Goal: Information Seeking & Learning: Learn about a topic

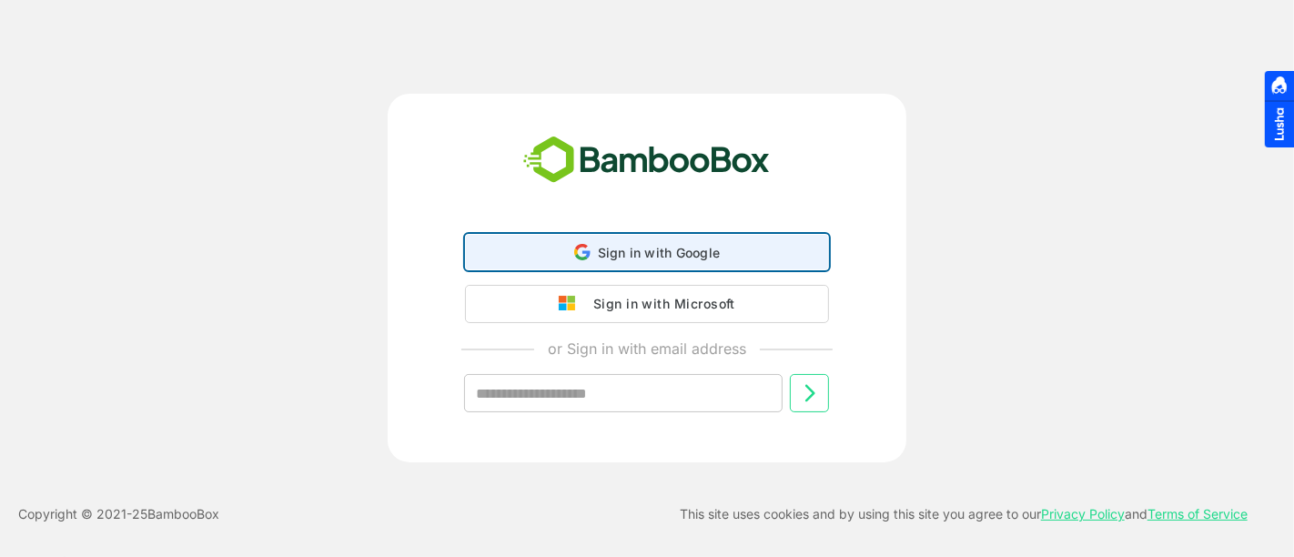
click at [628, 264] on div "Sign in with Google Sign in with Google. Opens in new tab" at bounding box center [647, 252] width 340 height 35
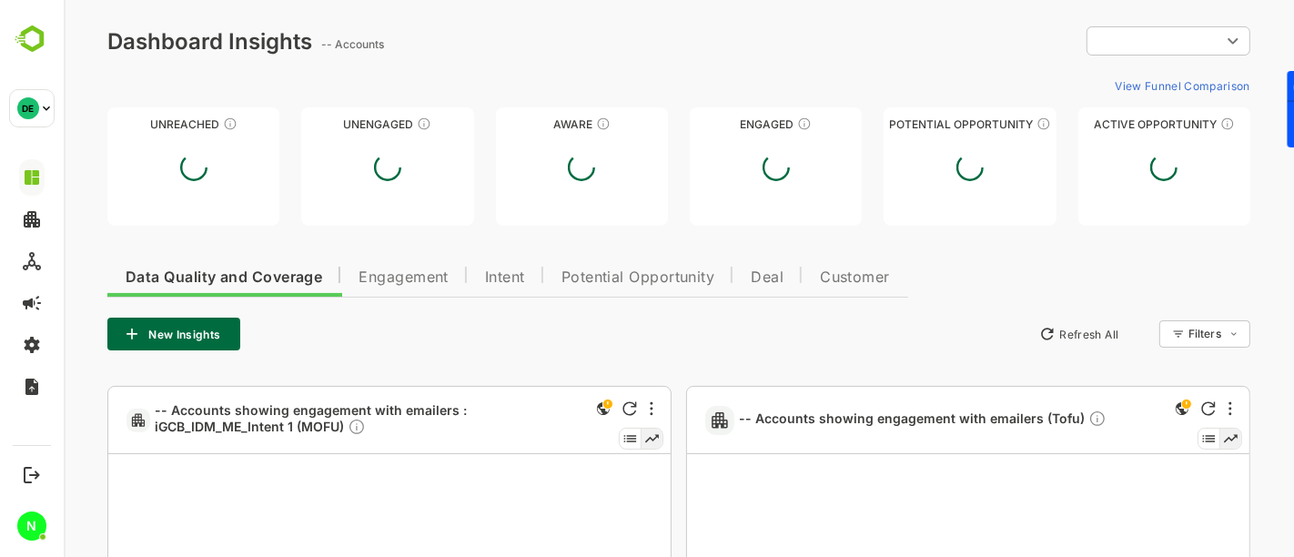
type input "**********"
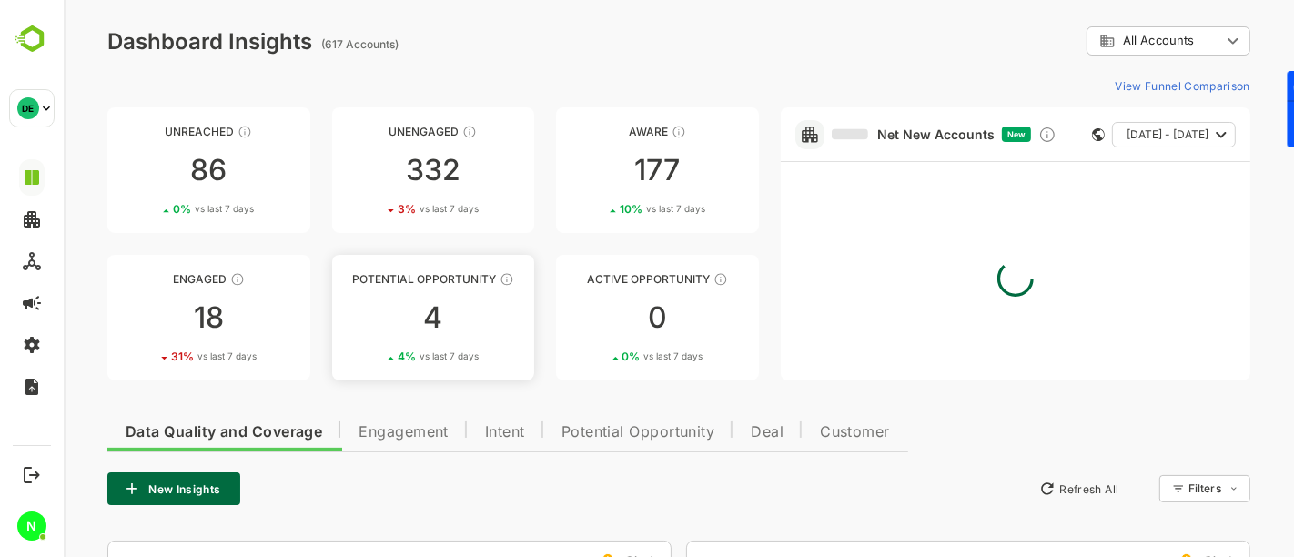
click at [424, 326] on div "4" at bounding box center [432, 317] width 203 height 29
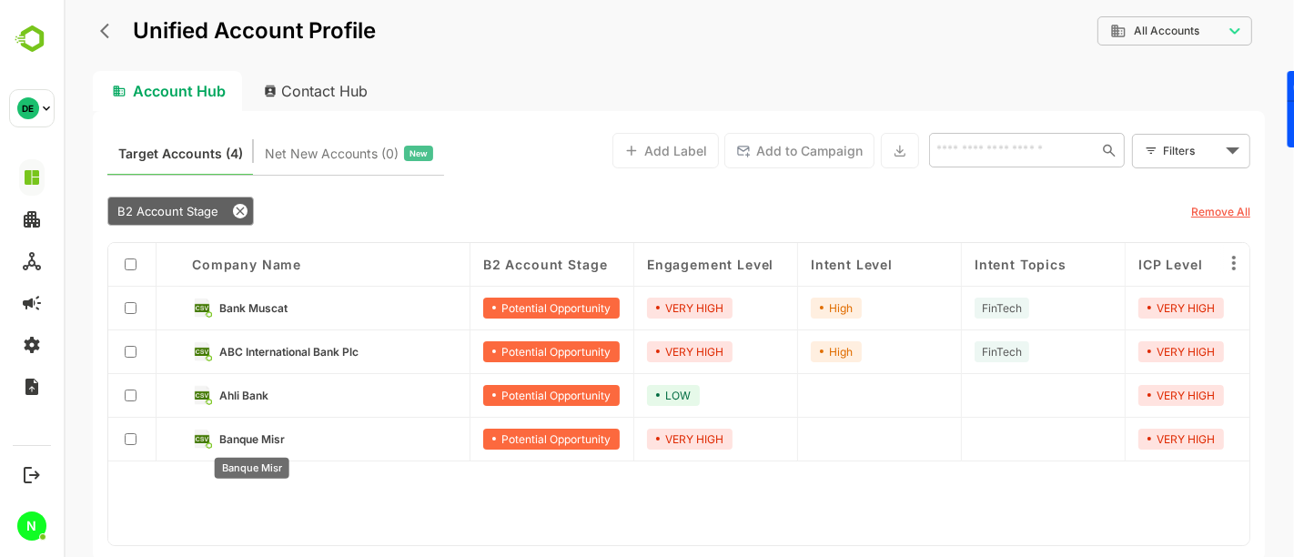
click at [247, 440] on span "Banque Misr" at bounding box center [251, 439] width 66 height 14
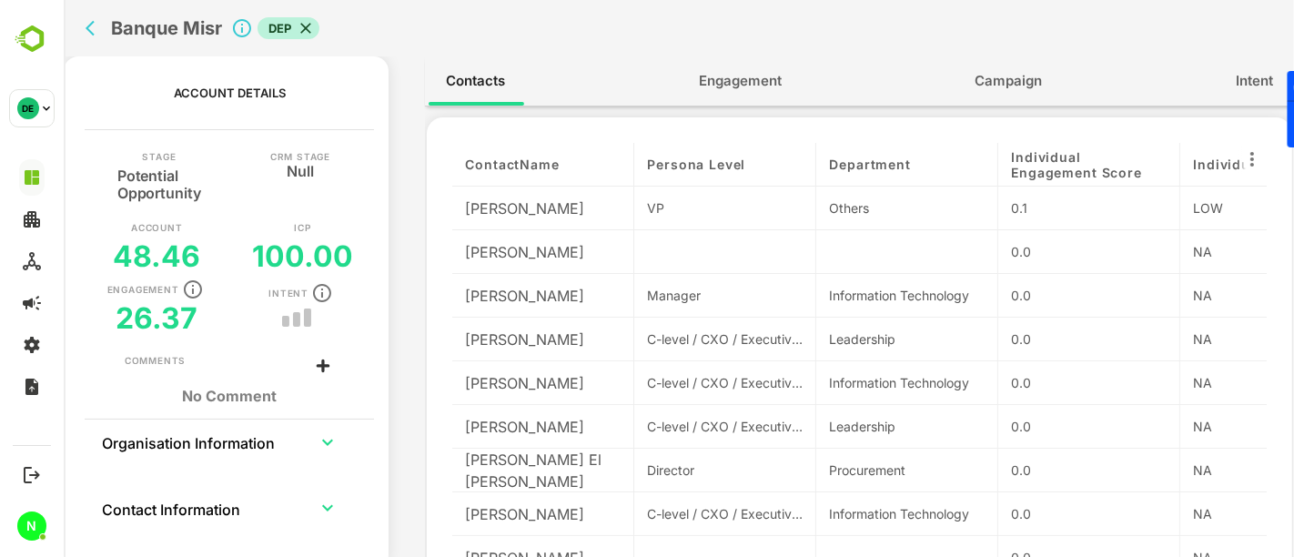
click at [750, 69] on span "Engagement" at bounding box center [739, 81] width 83 height 24
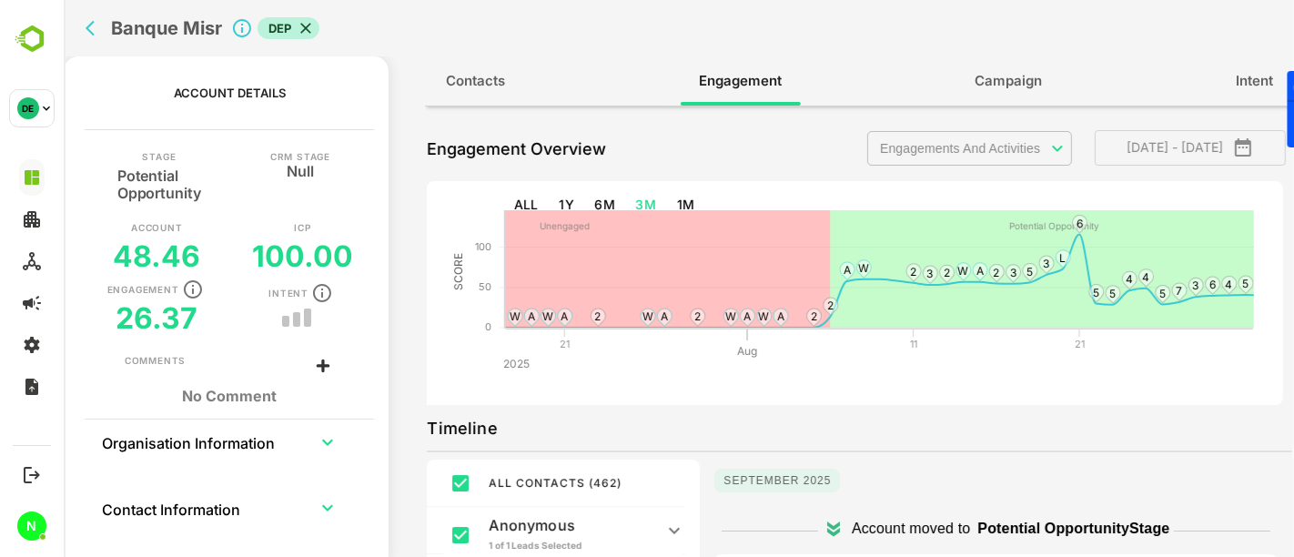
click at [916, 138] on body "**********" at bounding box center [678, 278] width 1230 height 557
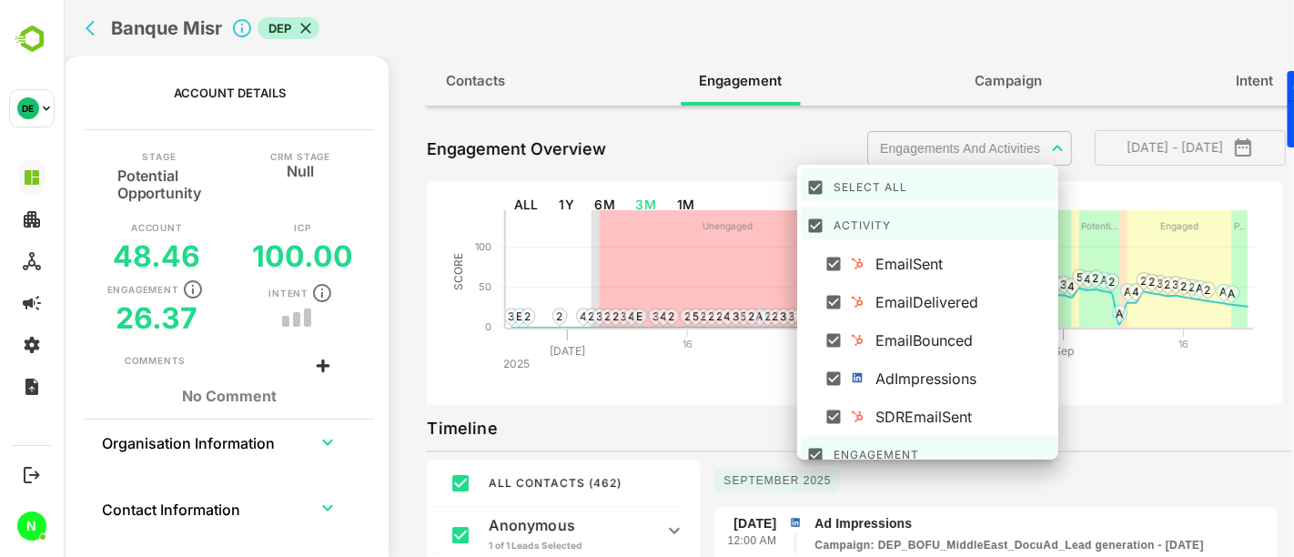
click at [1129, 422] on div at bounding box center [678, 278] width 1230 height 557
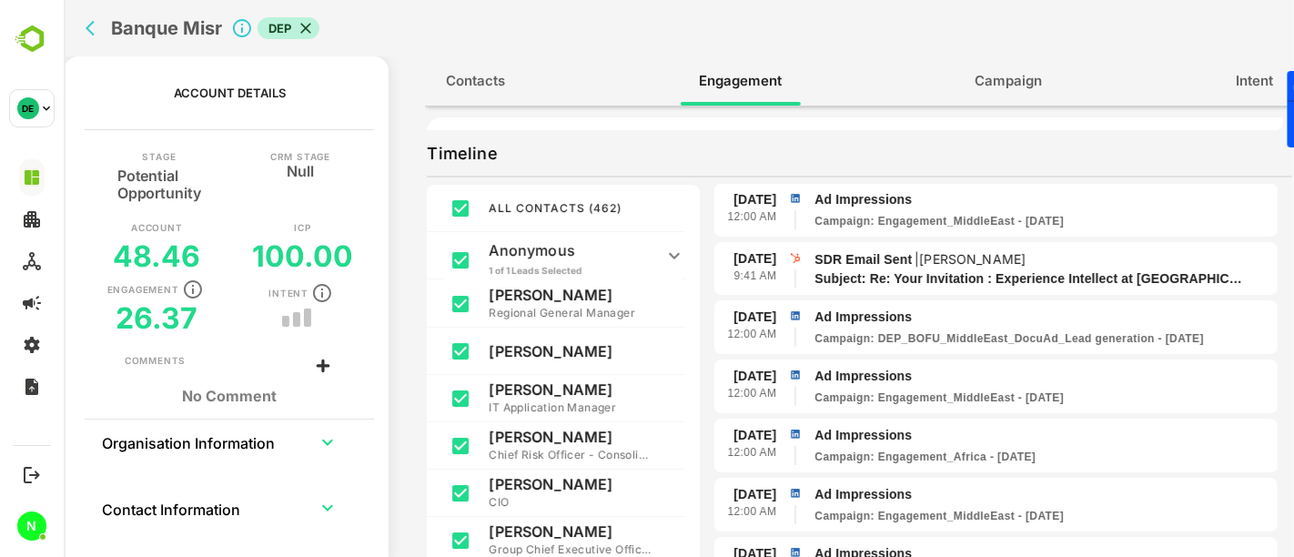
scroll to position [319, 0]
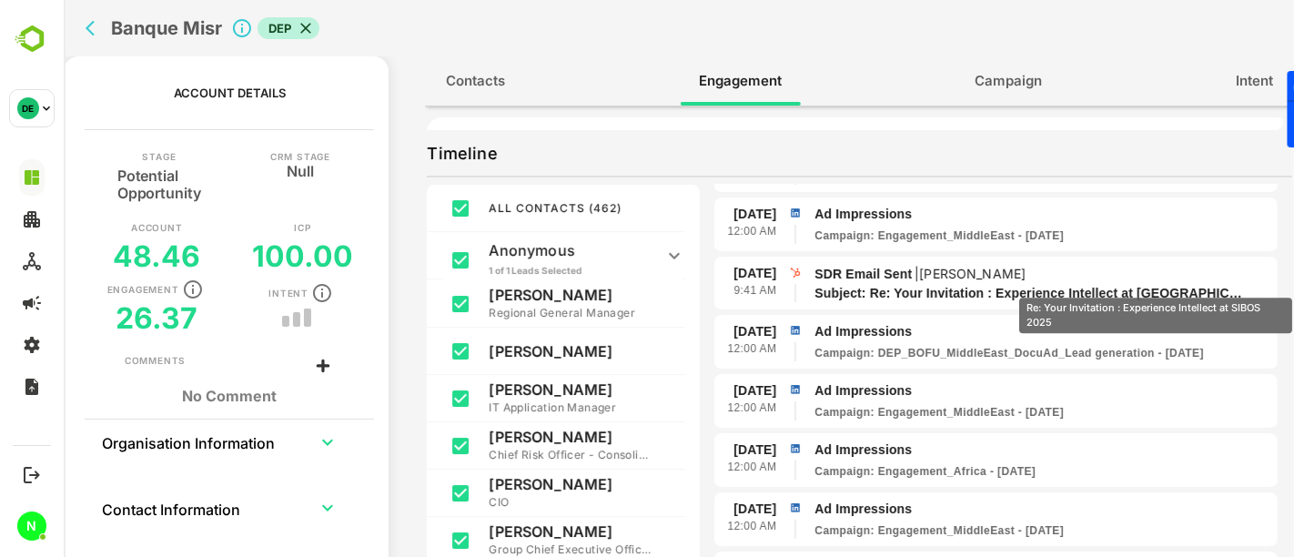
click at [1219, 286] on p "Subject: Re: Your Invitation : Experience Intellect at [GEOGRAPHIC_DATA] 2025" at bounding box center [1030, 293] width 433 height 19
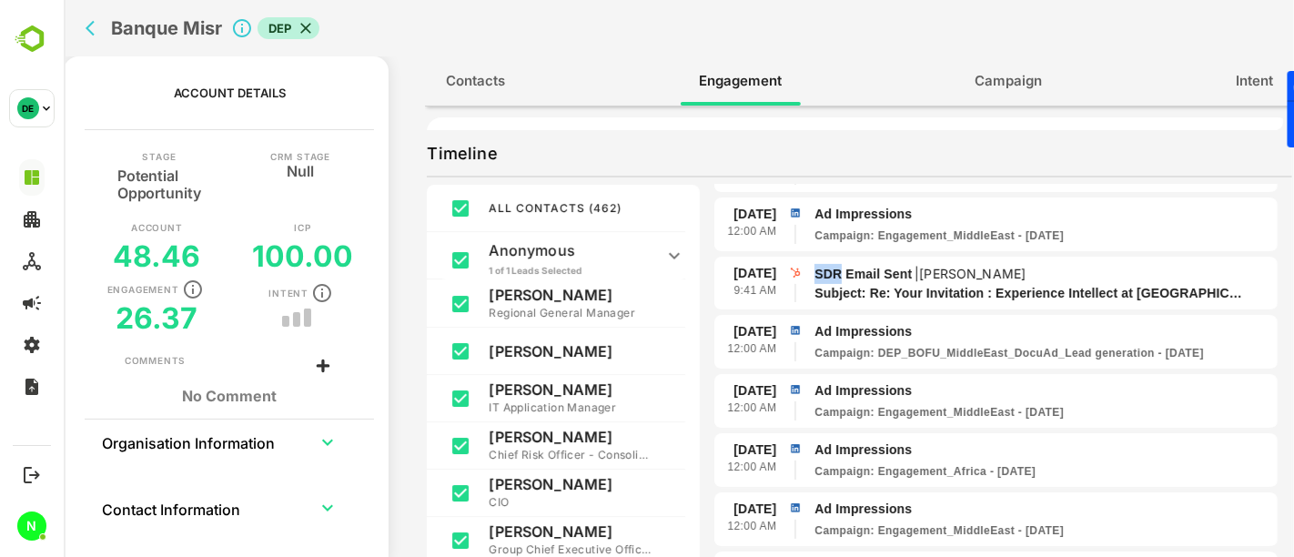
drag, startPoint x: 813, startPoint y: 268, endPoint x: 837, endPoint y: 261, distance: 25.6
click at [837, 264] on p "SDR Email Sent | [PERSON_NAME]" at bounding box center [1042, 274] width 456 height 20
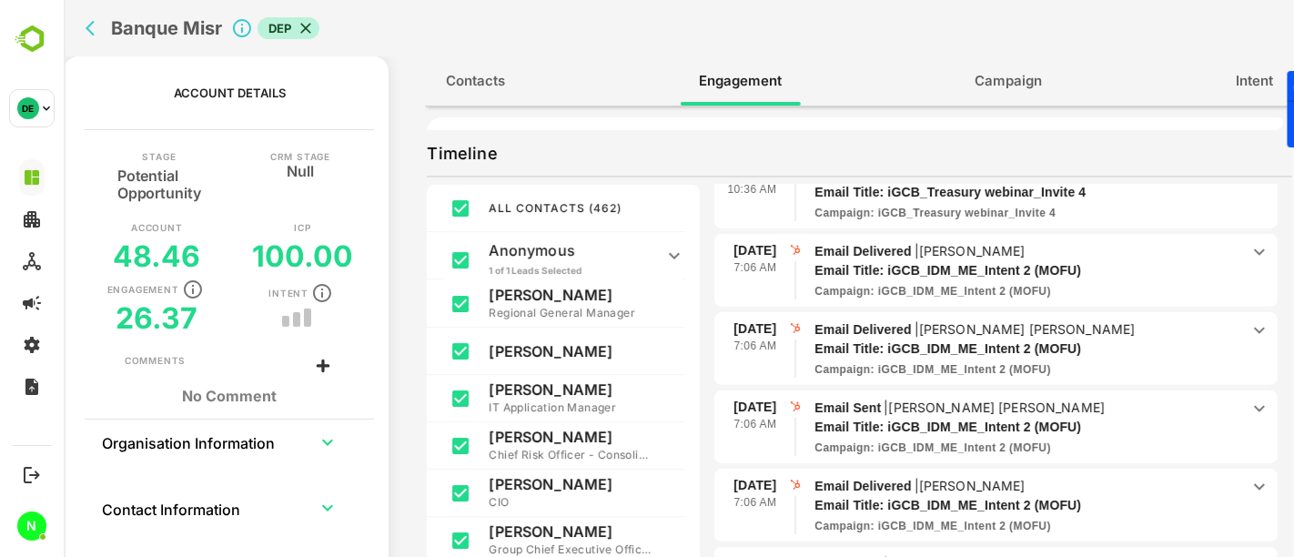
scroll to position [1028, 0]
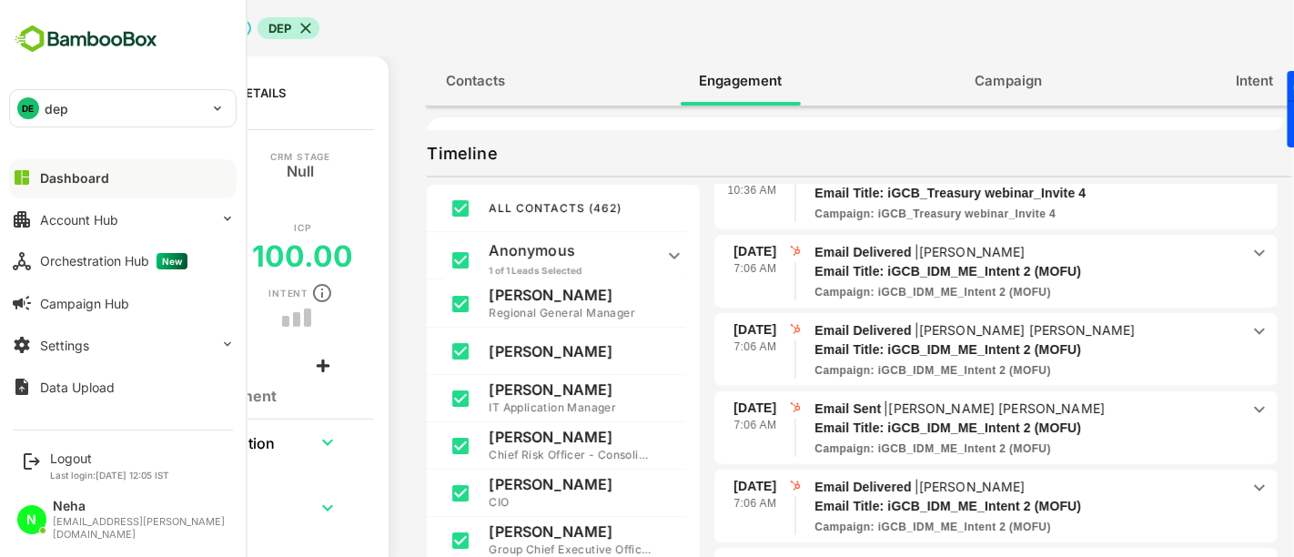
click at [145, 102] on div "DE dep" at bounding box center [112, 108] width 204 height 36
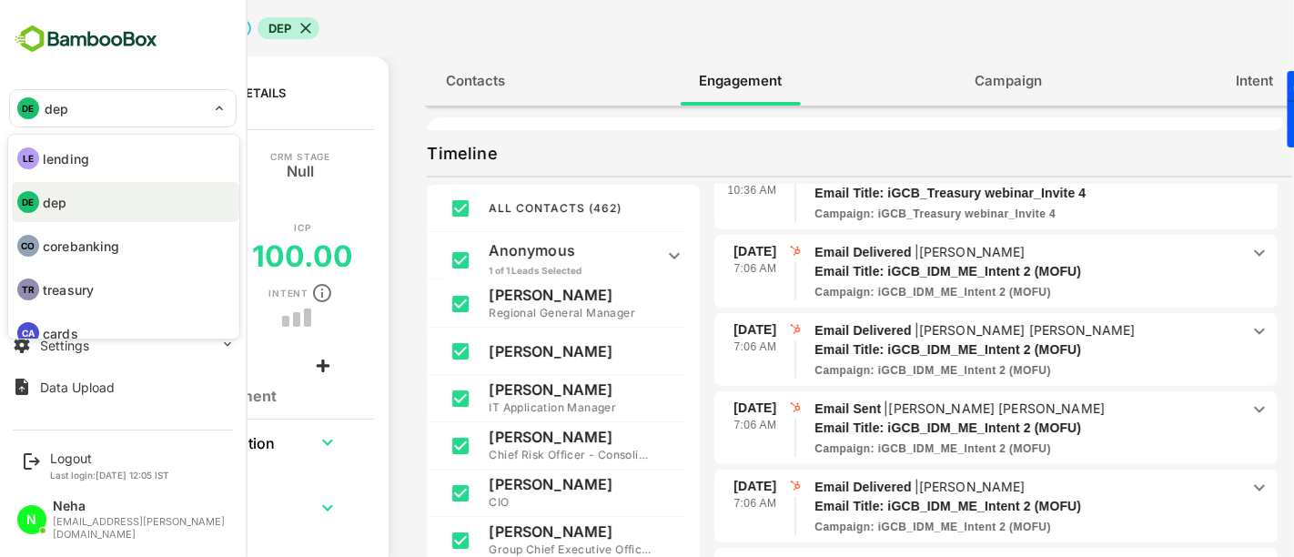
click at [579, 25] on div at bounding box center [647, 278] width 1294 height 557
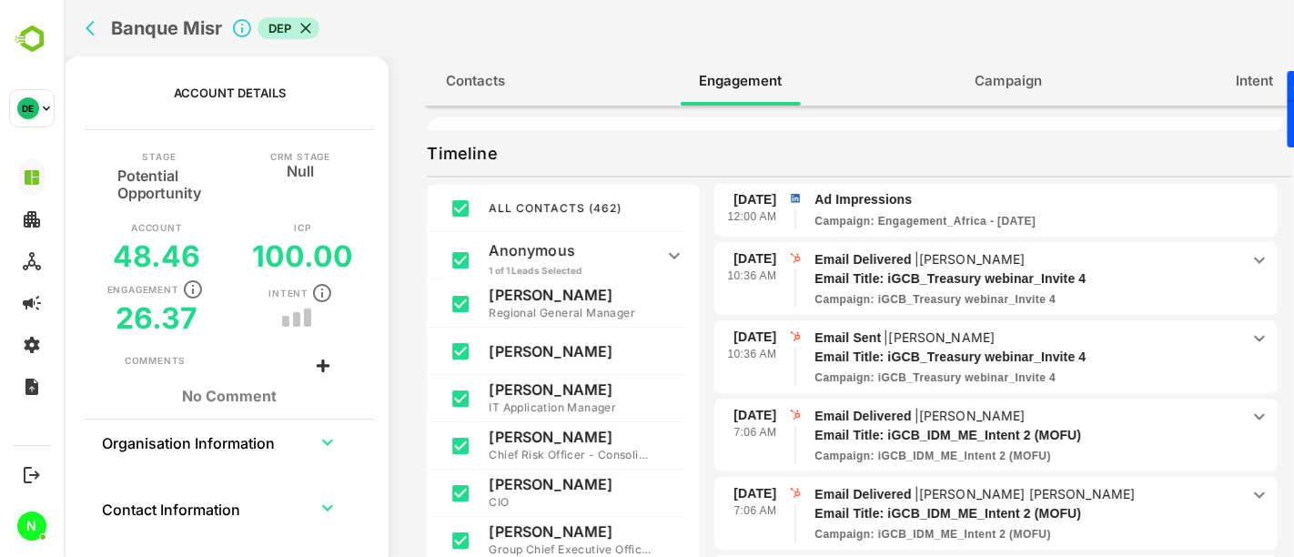
scroll to position [556, 0]
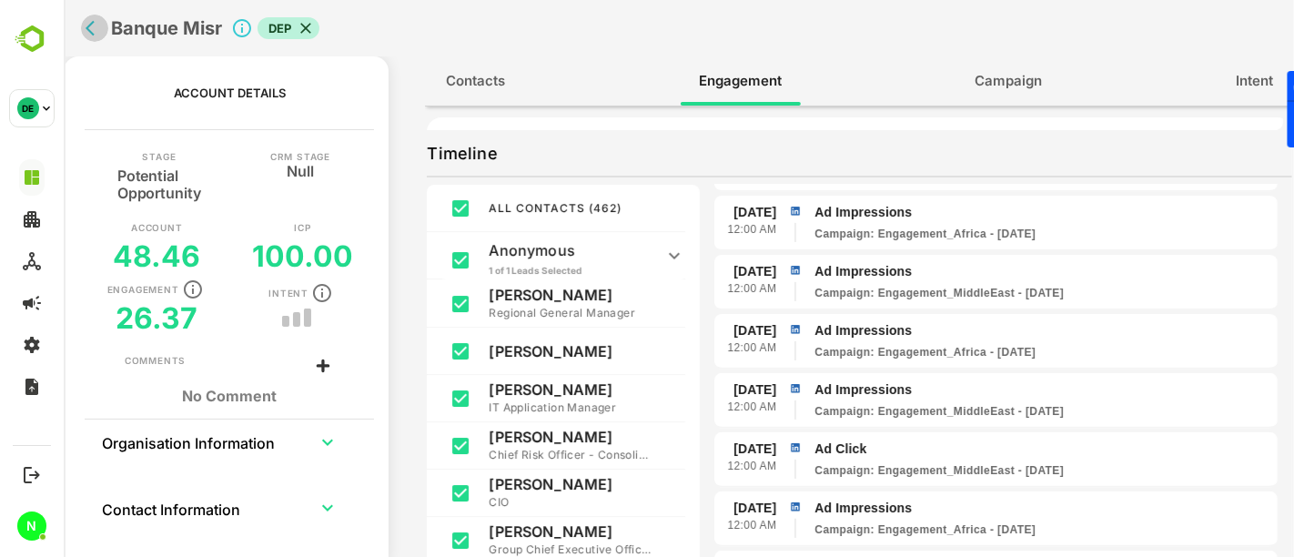
click at [92, 30] on icon "back" at bounding box center [94, 28] width 18 height 18
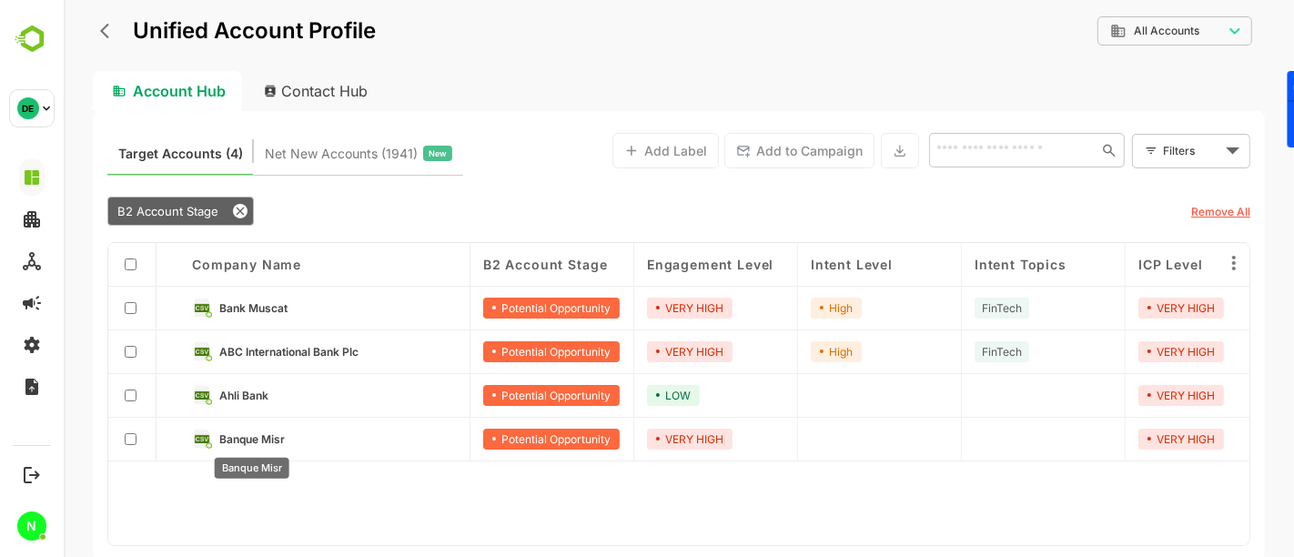
click at [256, 439] on span "Banque Misr" at bounding box center [251, 439] width 66 height 14
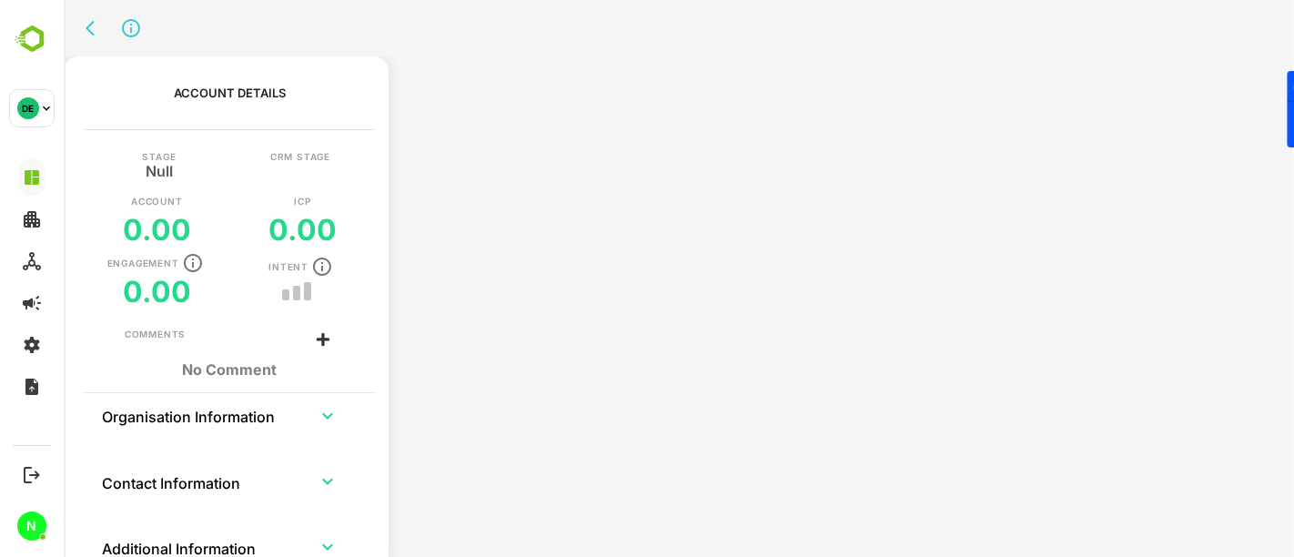
click at [256, 439] on td "collapsible table" at bounding box center [229, 449] width 258 height 22
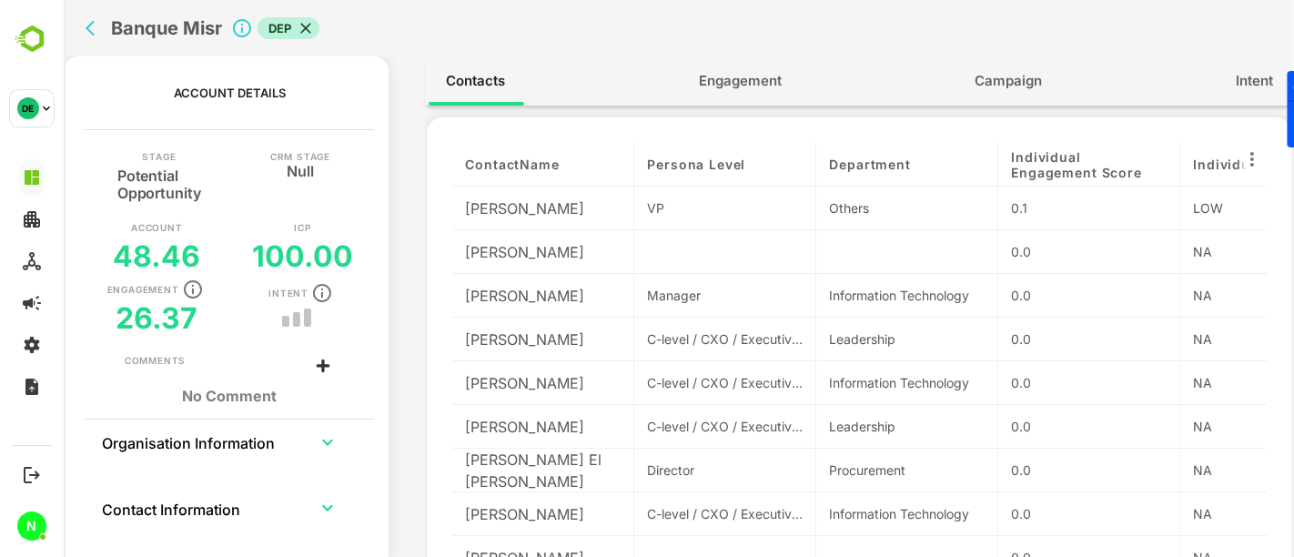
click at [721, 79] on span "Engagement" at bounding box center [739, 81] width 83 height 24
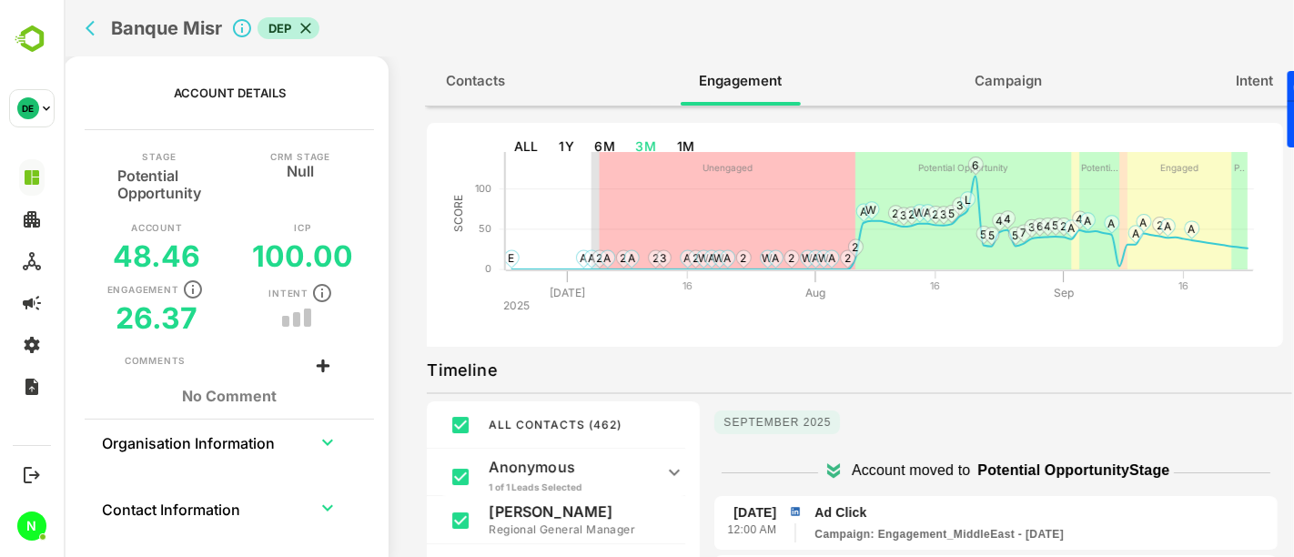
scroll to position [0, 0]
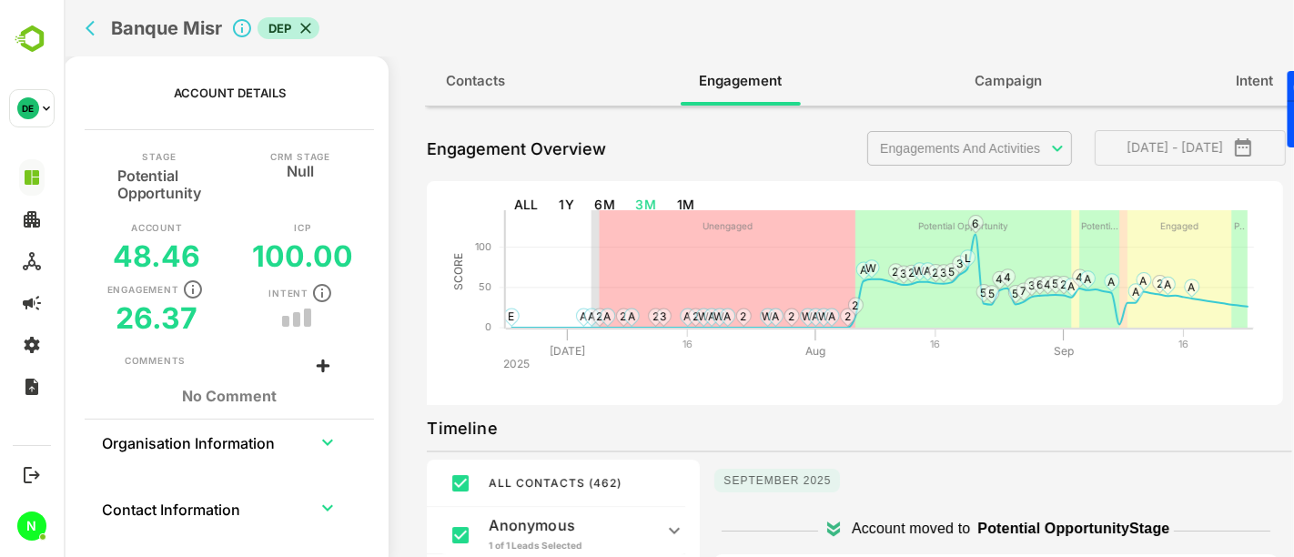
click at [933, 149] on body "**********" at bounding box center [678, 278] width 1230 height 557
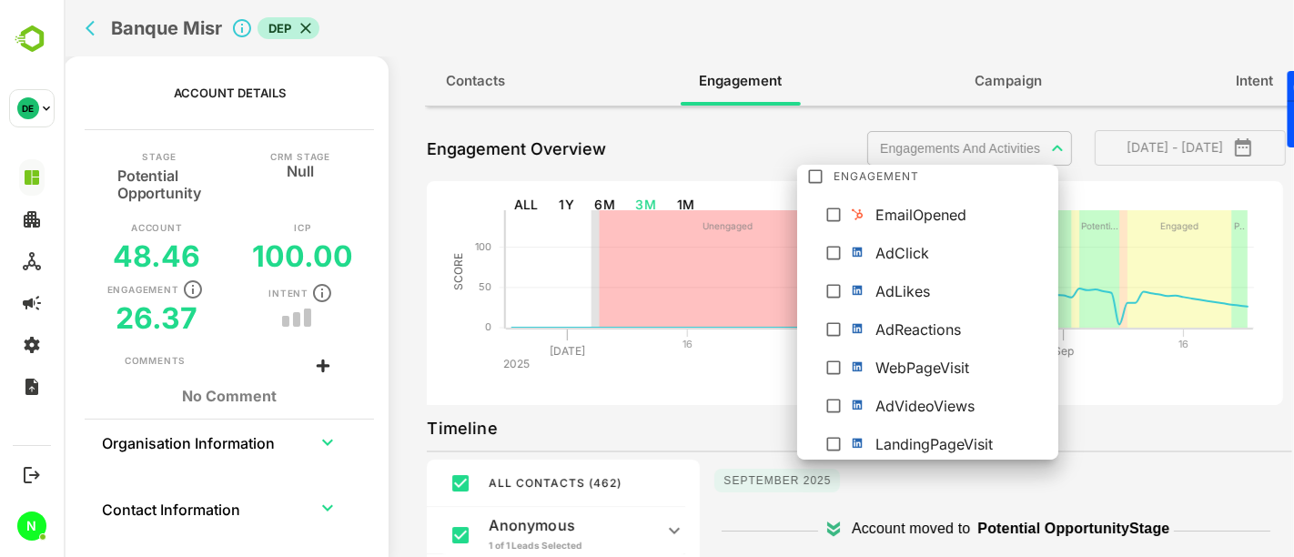
scroll to position [356, 0]
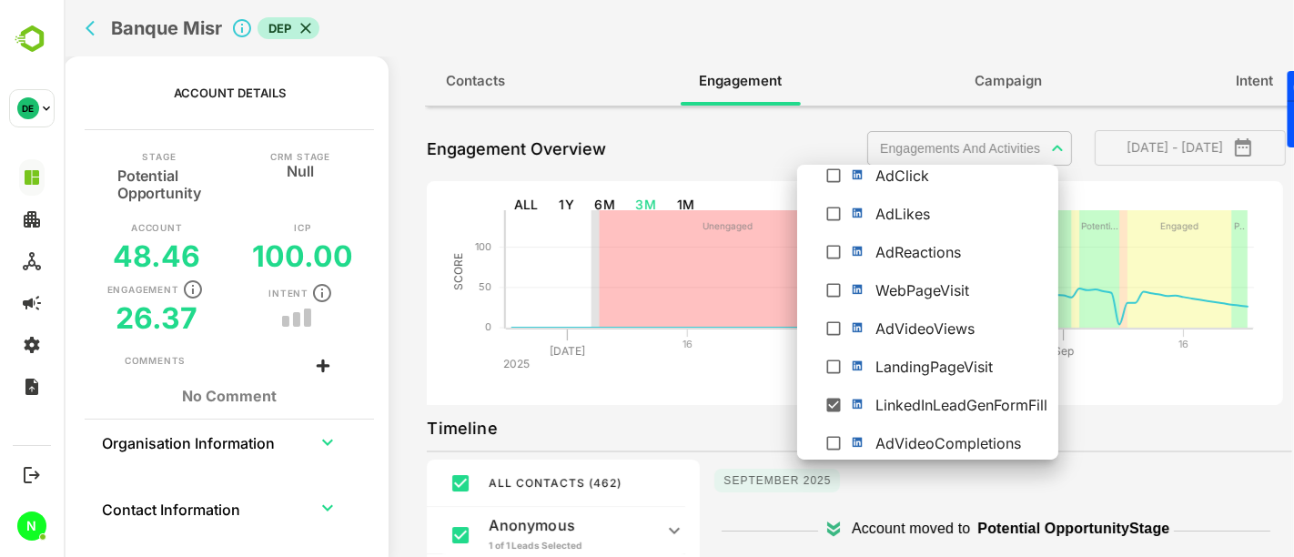
click at [1111, 389] on div at bounding box center [678, 278] width 1230 height 557
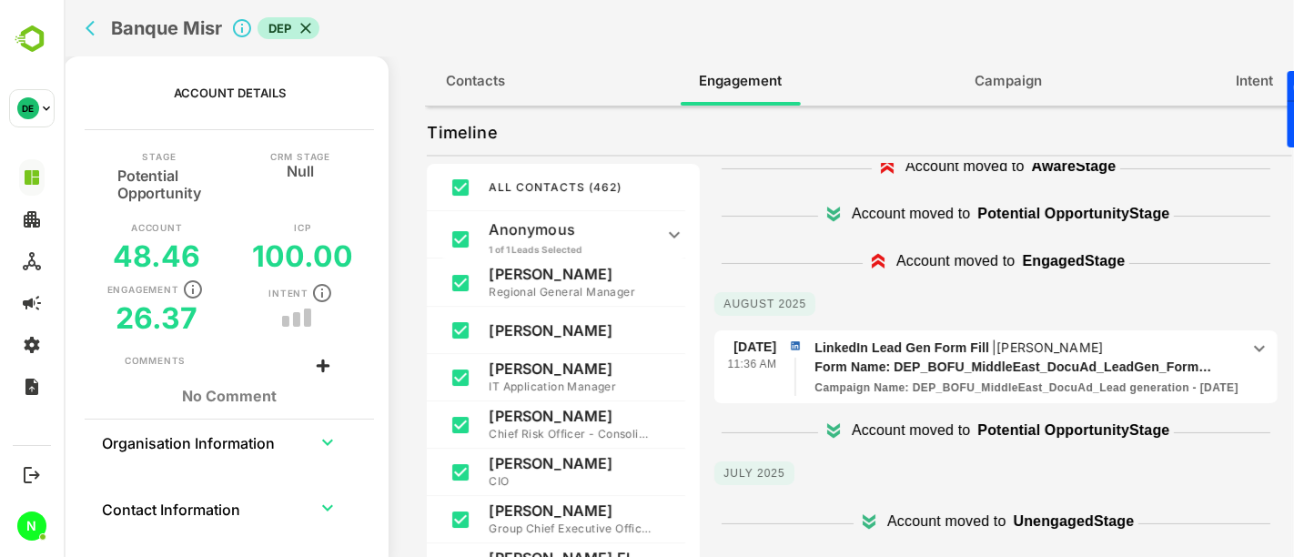
scroll to position [218, 0]
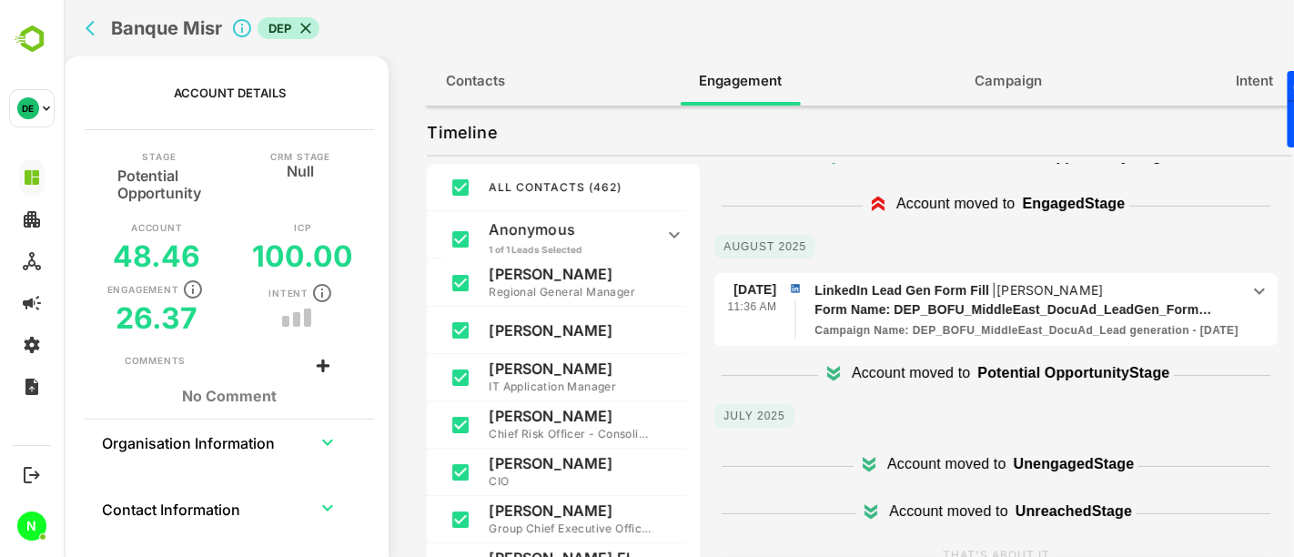
click at [1002, 375] on p "Potential Opportunity Stage" at bounding box center [1072, 373] width 192 height 22
click at [978, 422] on div "[DATE]" at bounding box center [994, 421] width 563 height 35
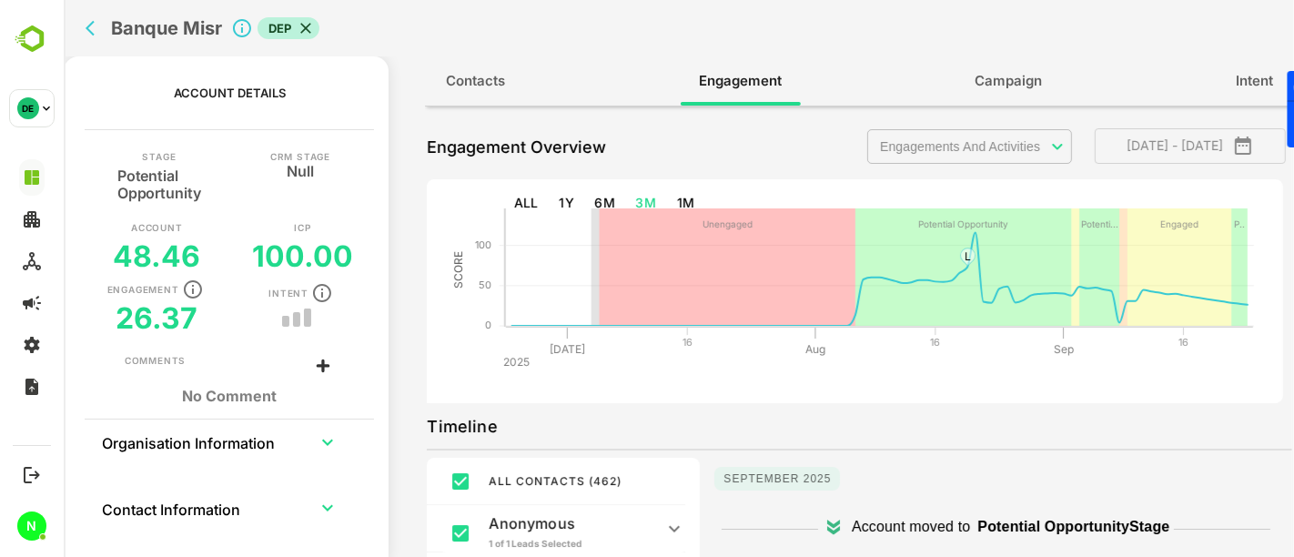
scroll to position [0, 0]
click at [899, 153] on body "**********" at bounding box center [678, 278] width 1230 height 557
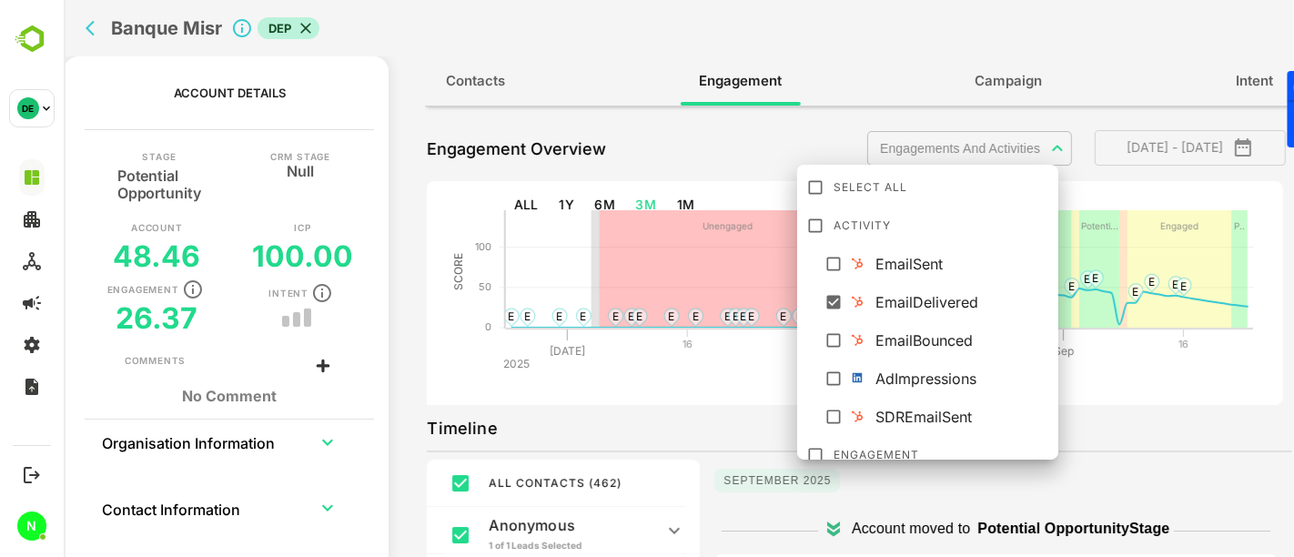
scroll to position [151, 0]
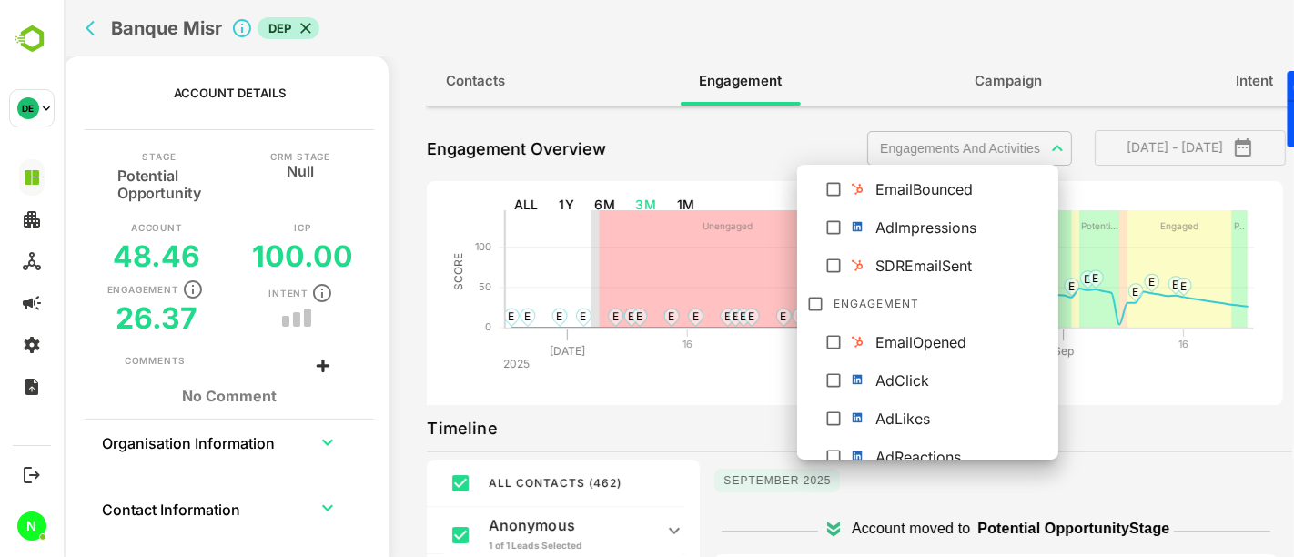
click at [1057, 393] on li "AdClick" at bounding box center [930, 377] width 260 height 33
click at [977, 382] on div "AdClick" at bounding box center [964, 380] width 178 height 22
click at [1182, 400] on div at bounding box center [678, 278] width 1230 height 557
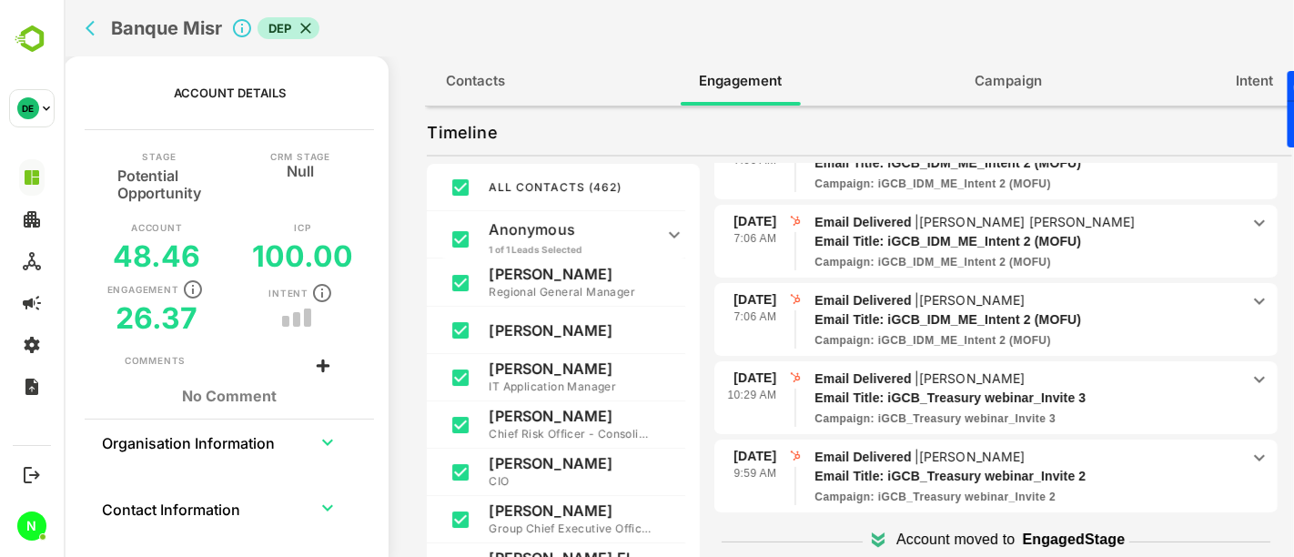
scroll to position [177, 0]
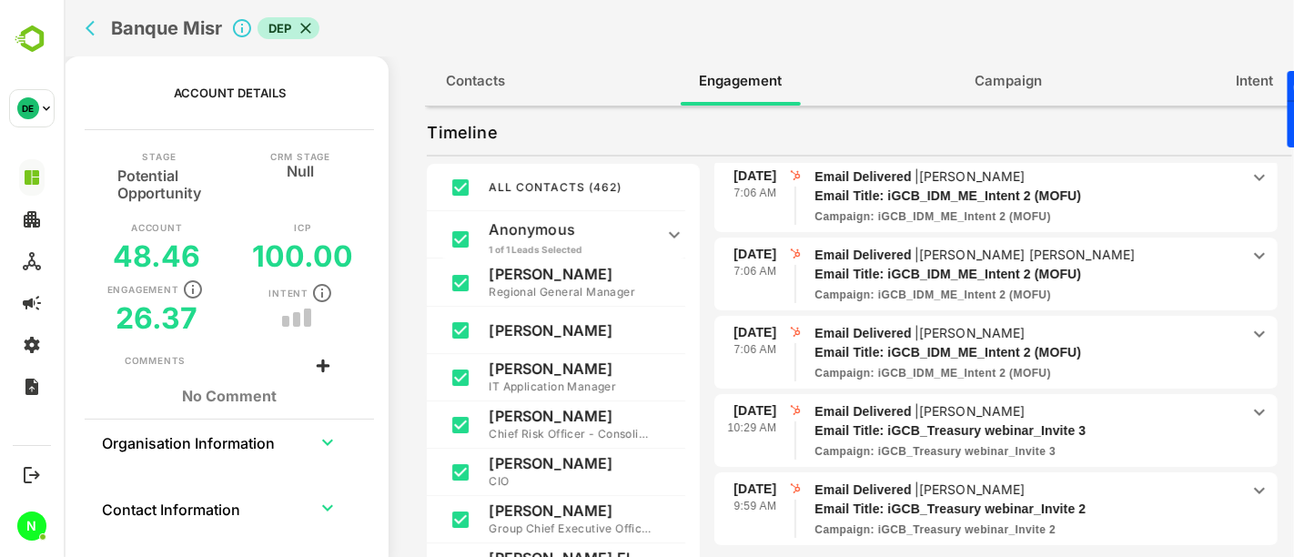
click at [703, 310] on div "ALL CONTACTS ( 462 ) Anonymous 1 of 1 Leads Selected Others [PERSON_NAME] Regio…" at bounding box center [858, 369] width 865 height 411
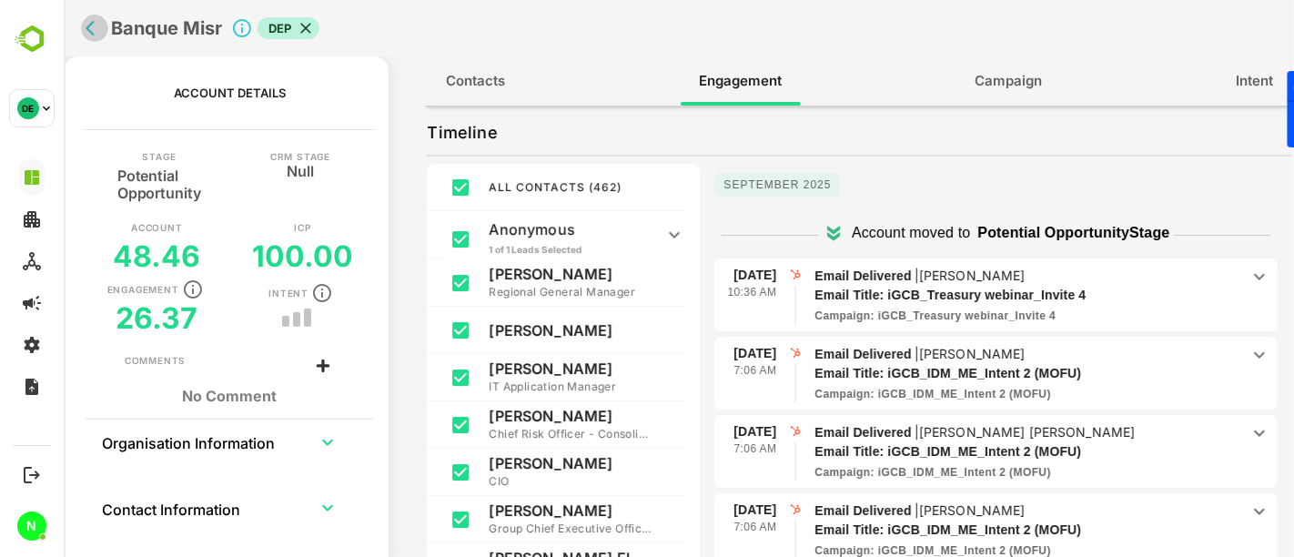
click at [87, 33] on icon "back" at bounding box center [94, 28] width 18 height 18
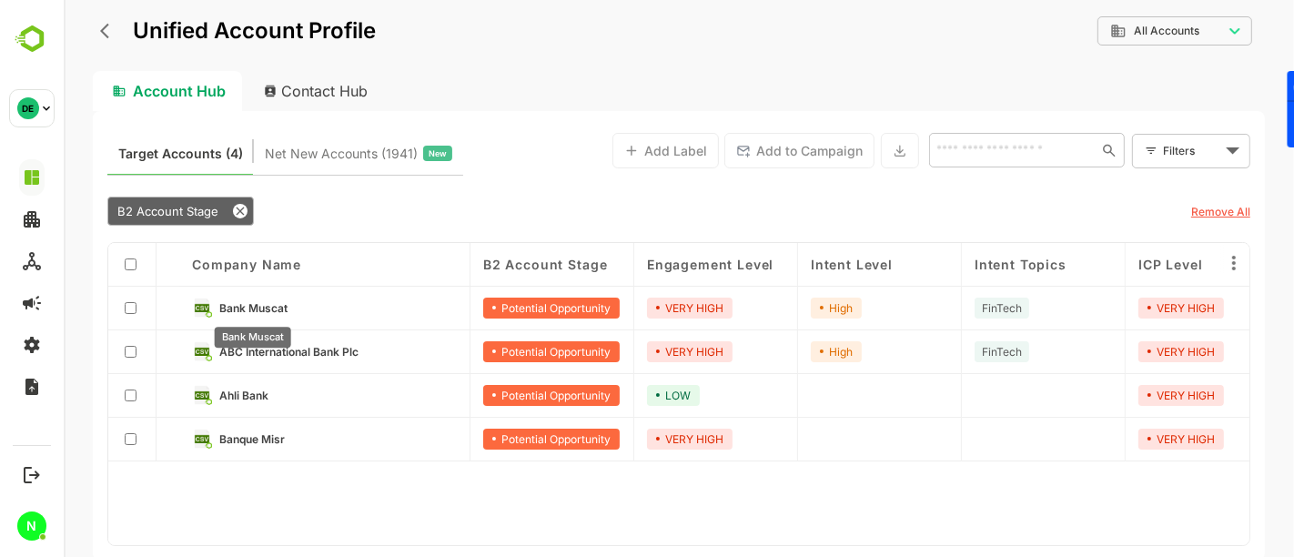
click at [248, 306] on span "Bank Muscat" at bounding box center [252, 308] width 68 height 14
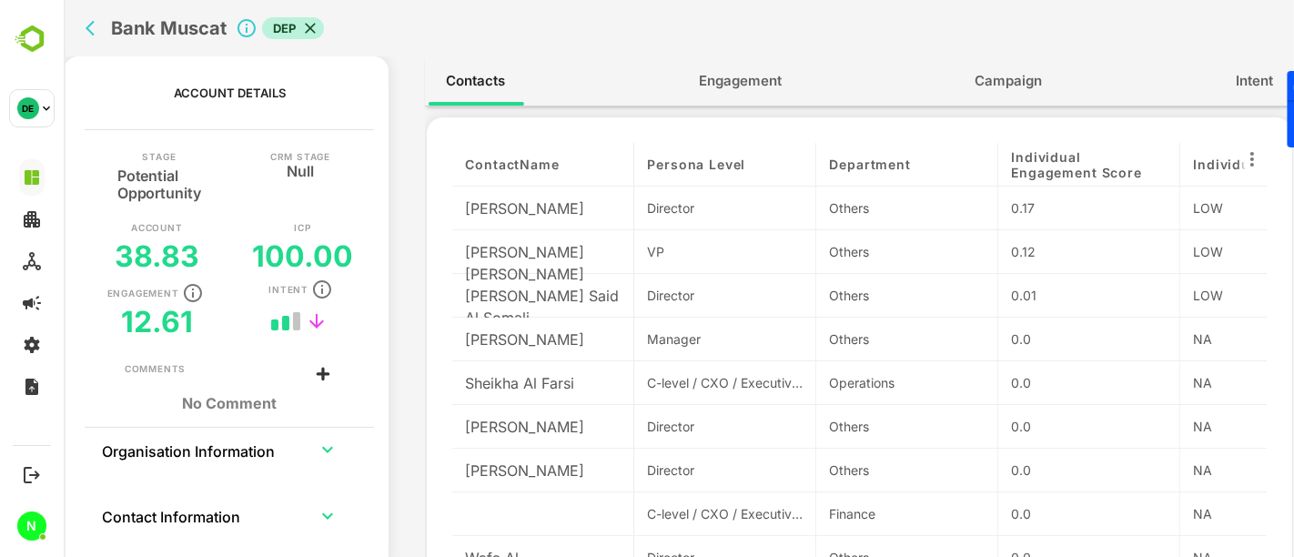
click at [742, 79] on span "Engagement" at bounding box center [739, 81] width 83 height 24
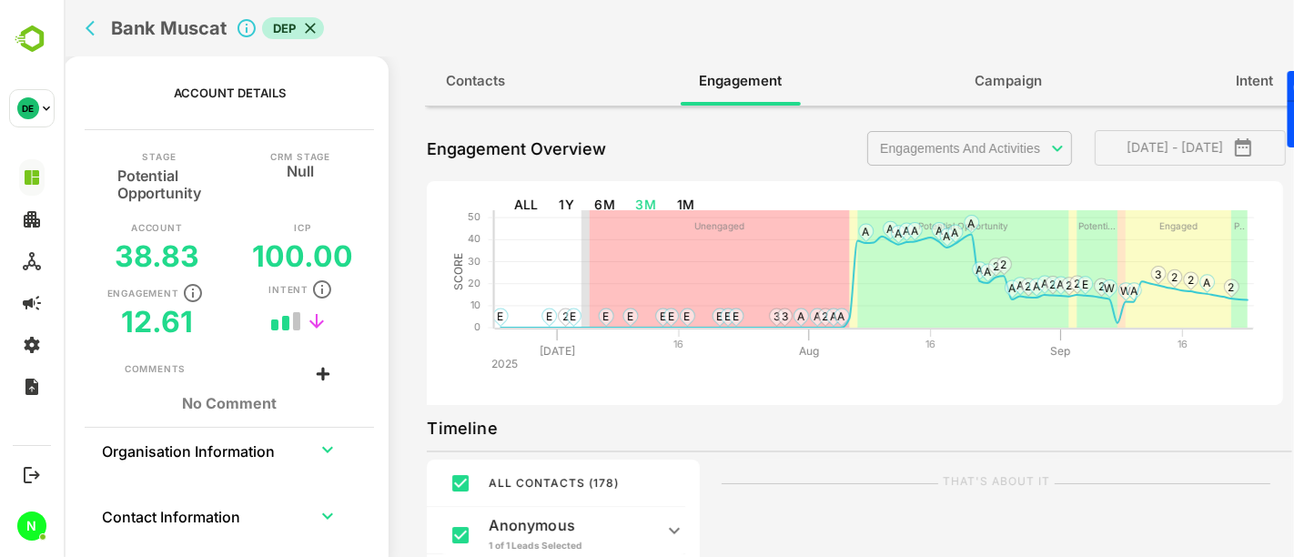
click at [97, 35] on icon "back" at bounding box center [94, 28] width 18 height 18
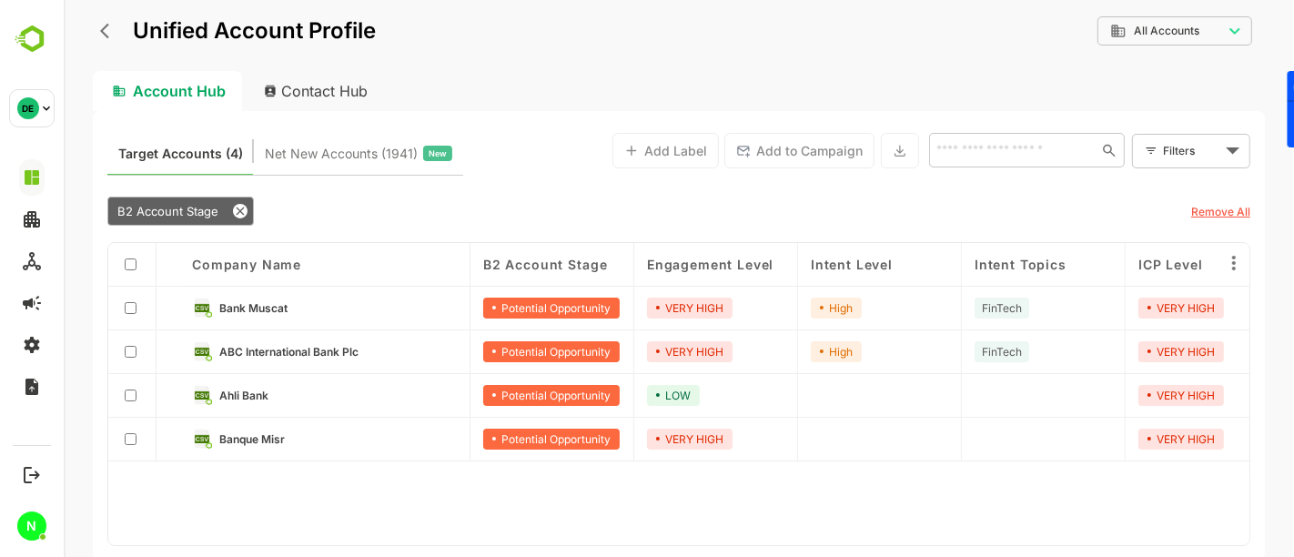
click at [97, 35] on button "back" at bounding box center [108, 30] width 27 height 27
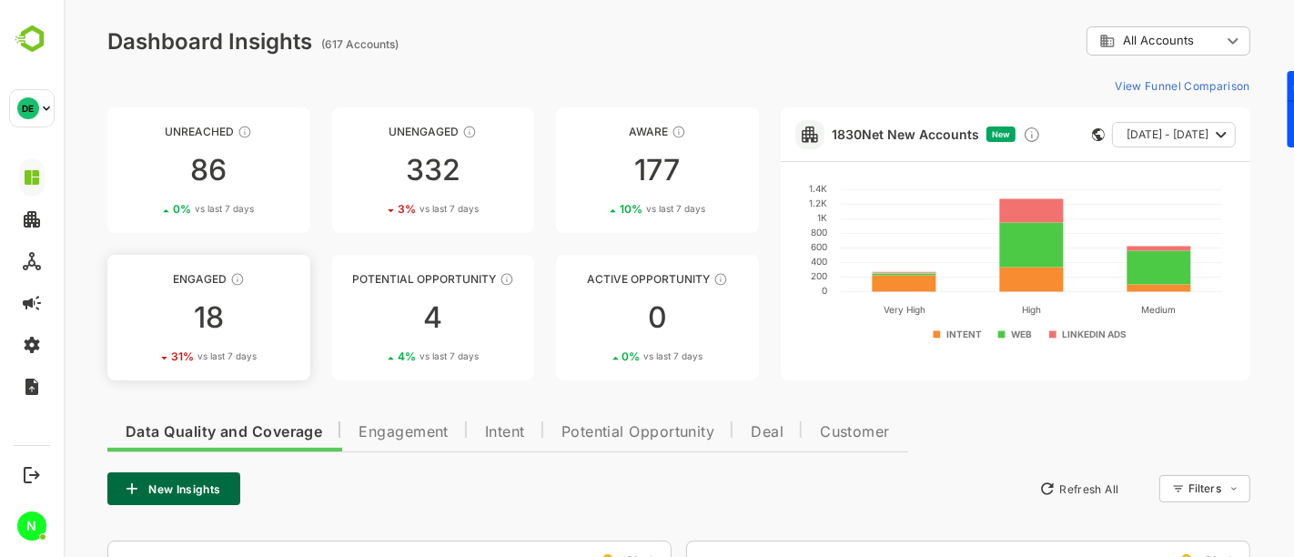
click at [236, 303] on div "18" at bounding box center [207, 317] width 203 height 29
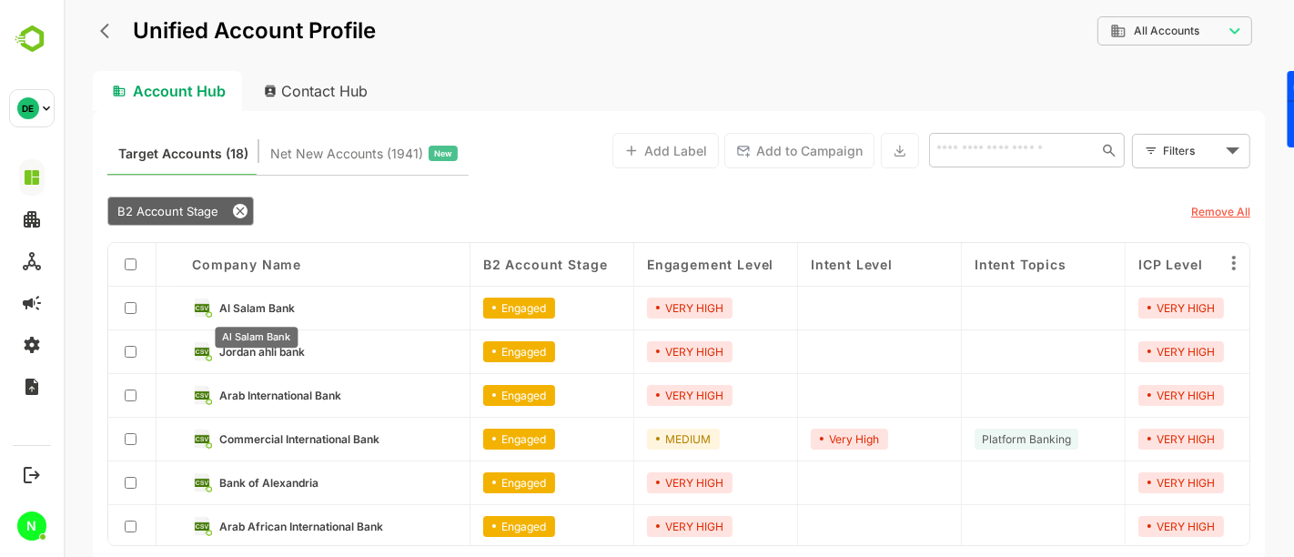
click at [283, 304] on span "Al Salam Bank" at bounding box center [256, 308] width 76 height 14
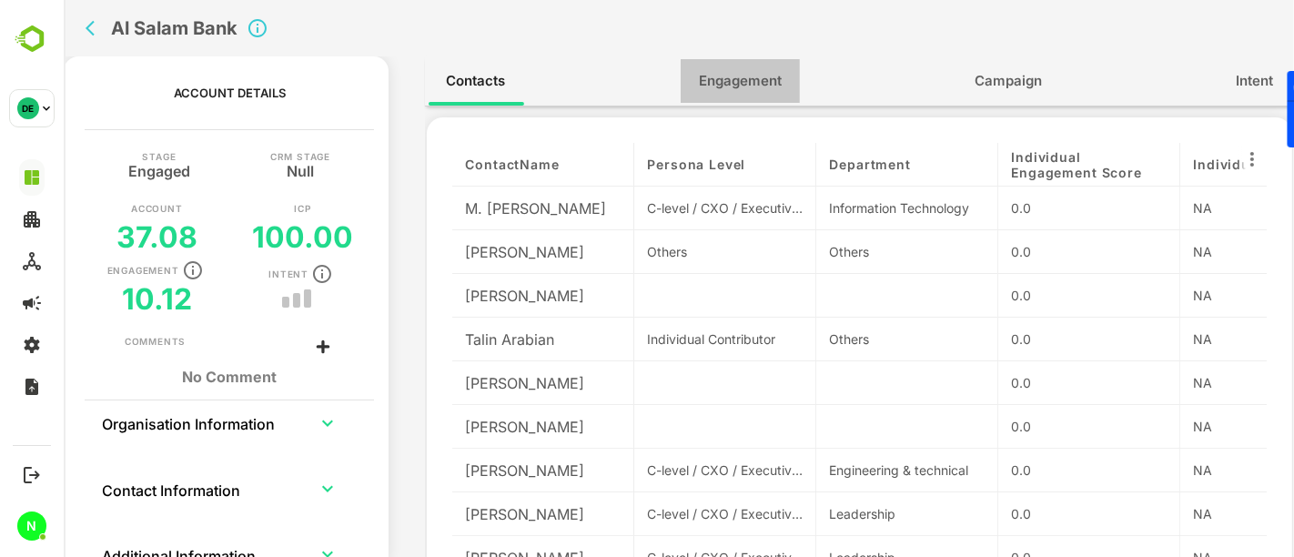
click at [751, 81] on span "Engagement" at bounding box center [739, 81] width 83 height 24
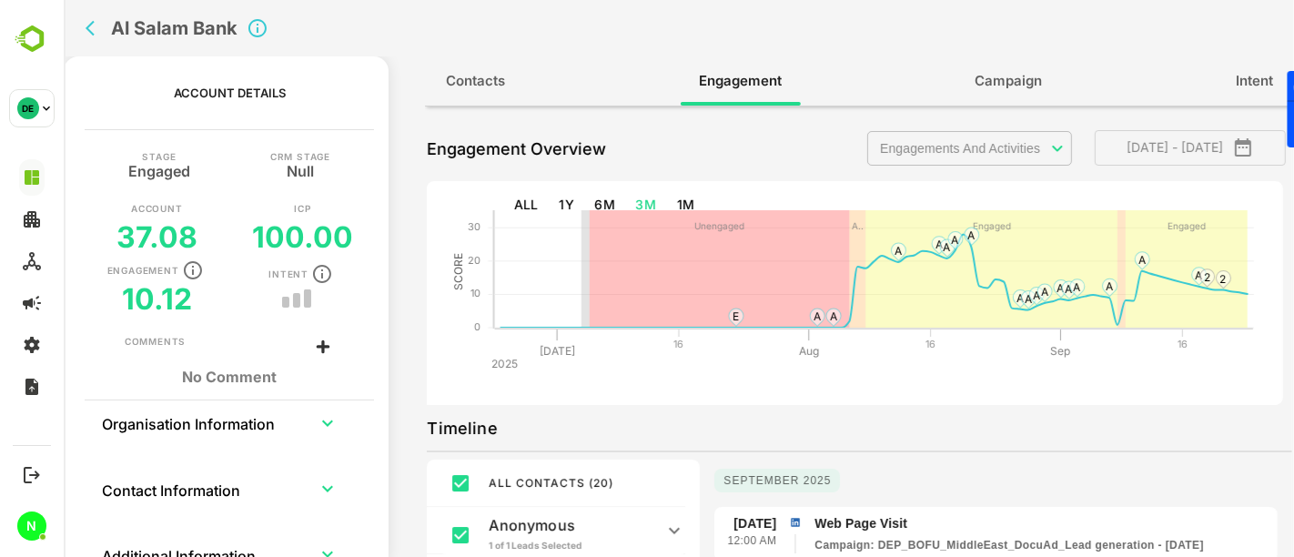
click at [915, 157] on body "**********" at bounding box center [678, 278] width 1230 height 557
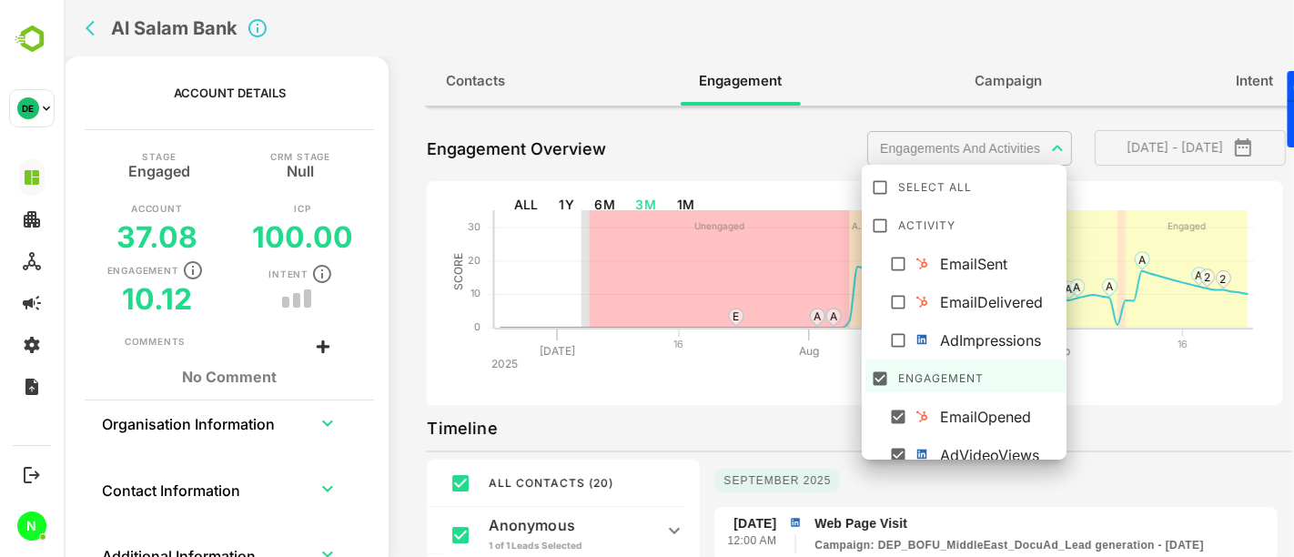
scroll to position [88, 0]
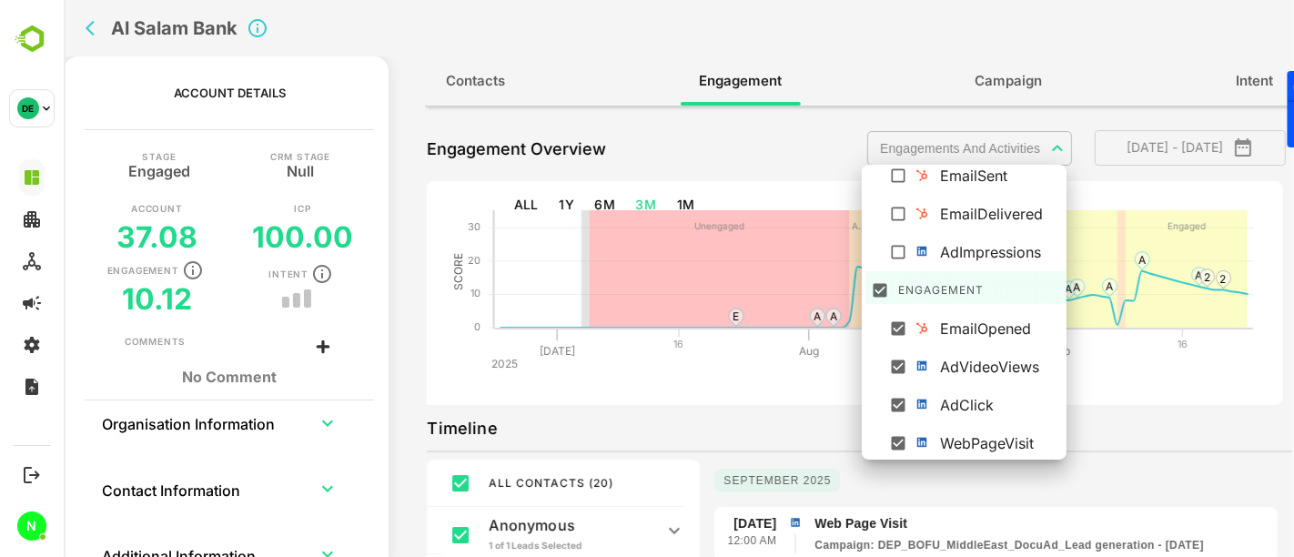
click at [1133, 427] on div at bounding box center [678, 278] width 1230 height 557
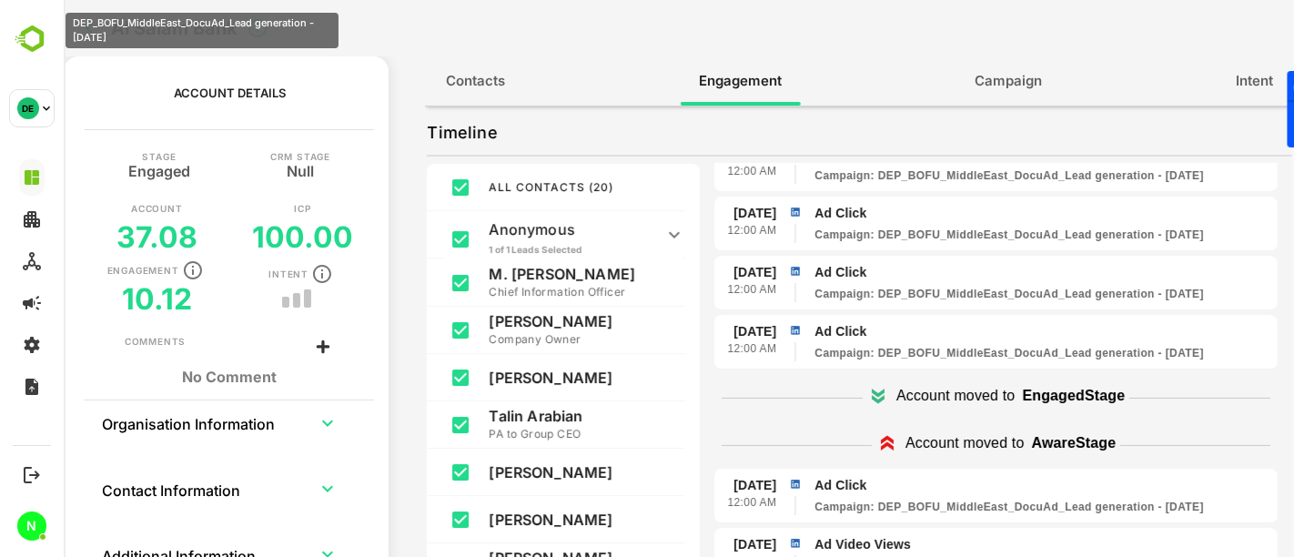
scroll to position [0, 0]
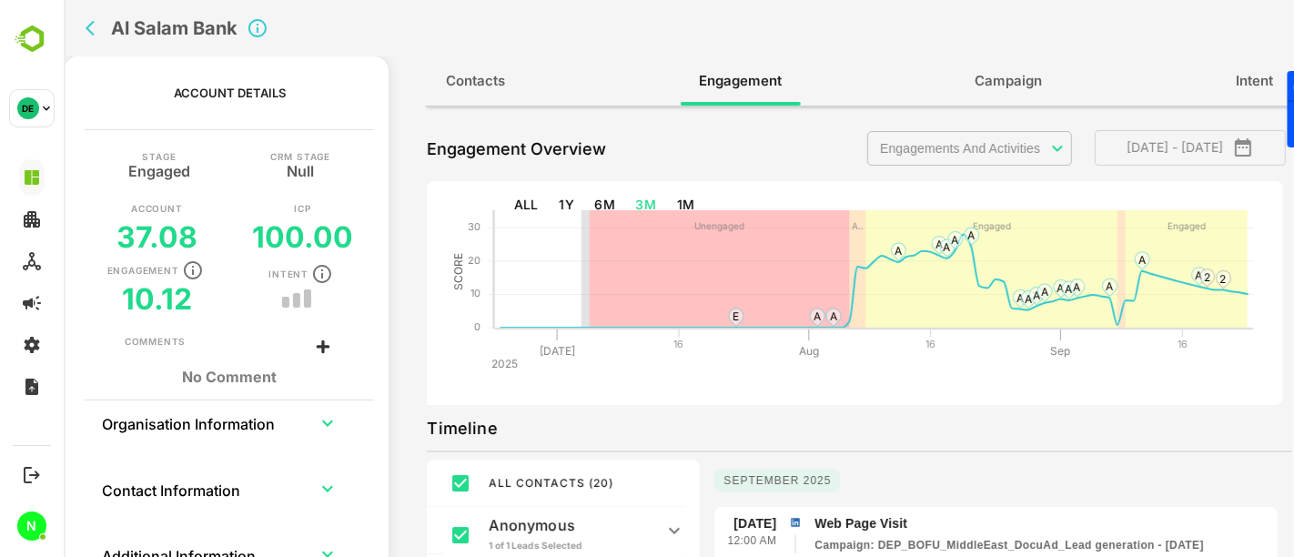
click at [92, 35] on icon "back" at bounding box center [89, 28] width 9 height 15
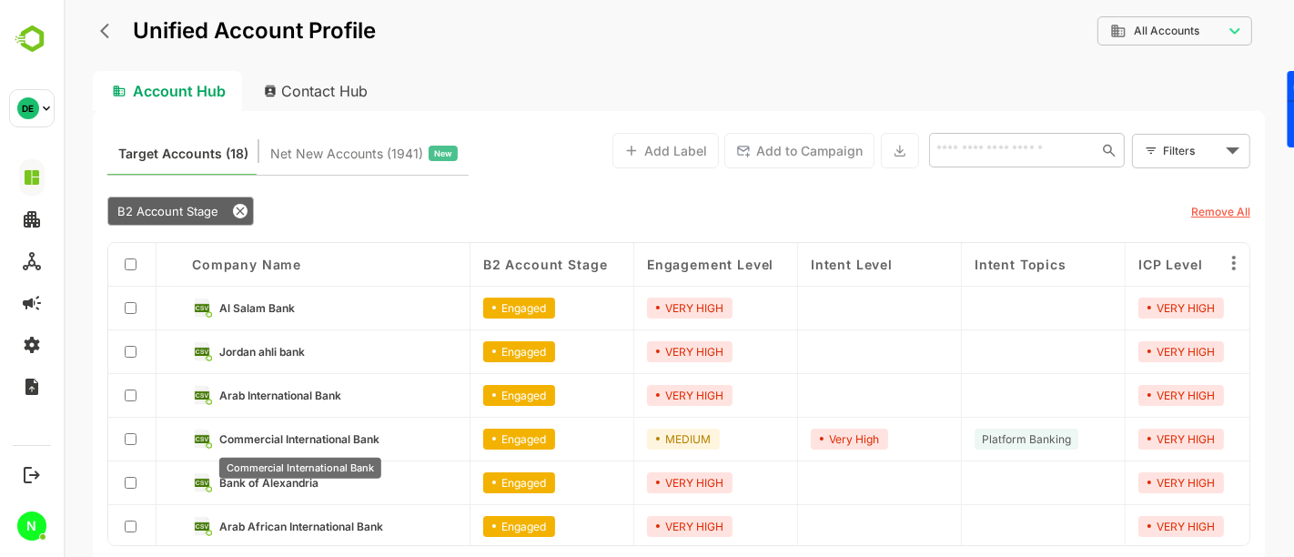
click at [255, 440] on span "Commercial International Bank" at bounding box center [298, 439] width 160 height 14
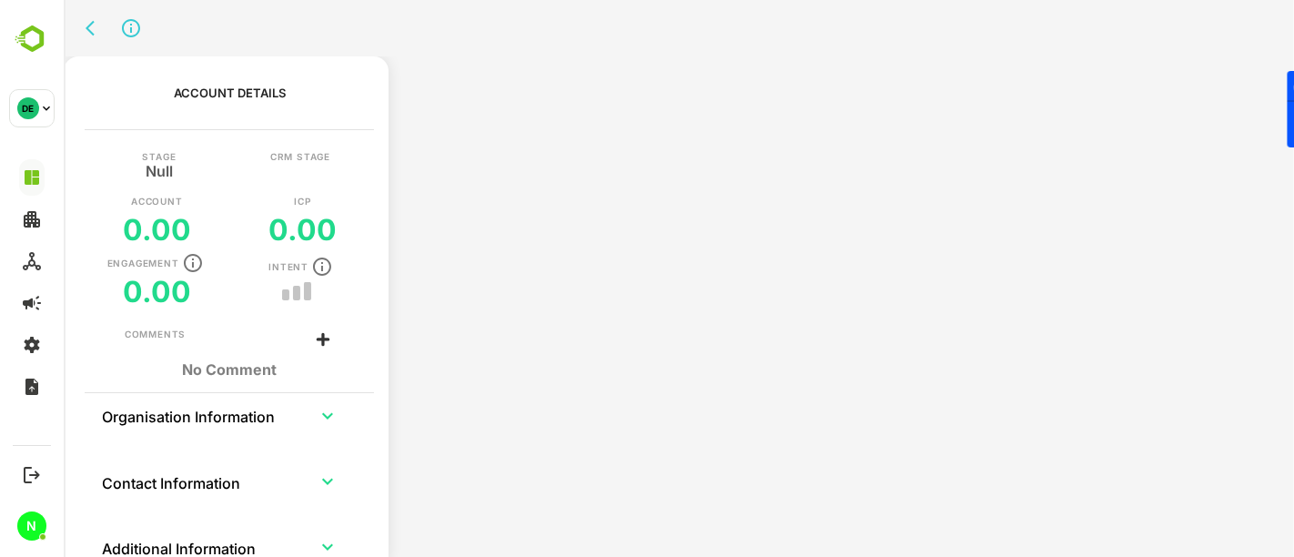
click at [255, 440] on td "collapsible table" at bounding box center [229, 449] width 258 height 22
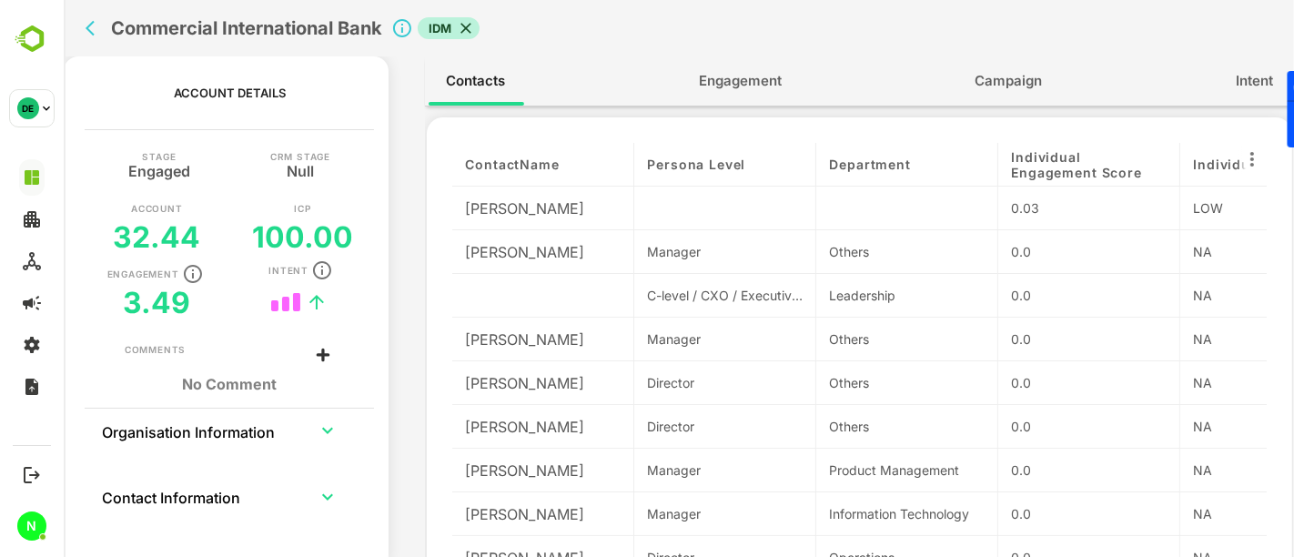
click at [747, 89] on span "Engagement" at bounding box center [739, 81] width 83 height 24
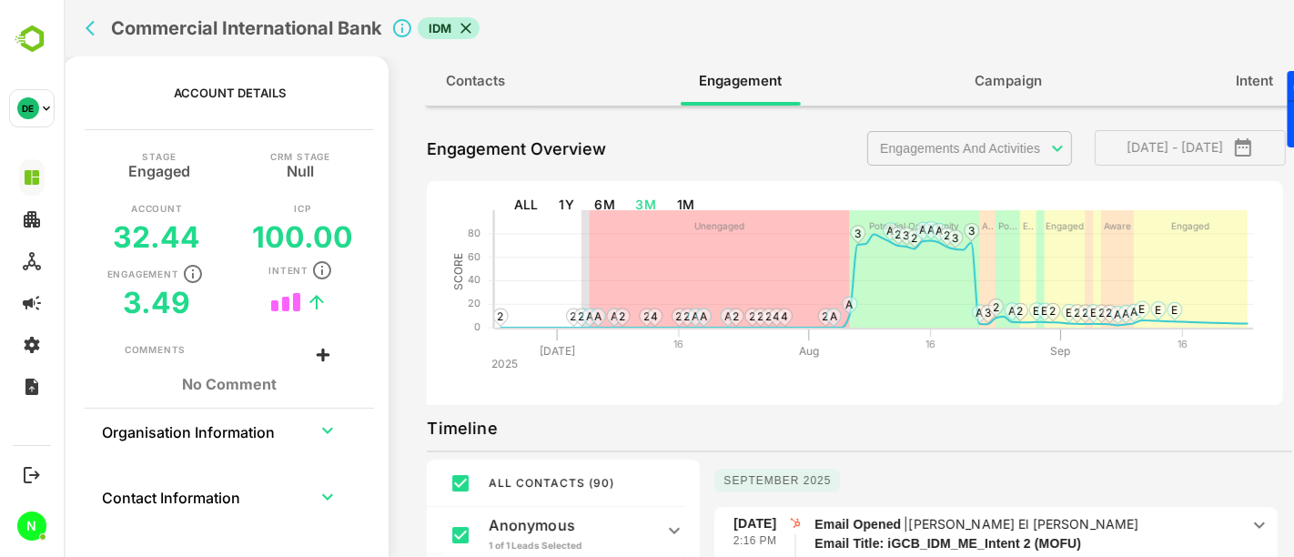
click at [468, 29] on icon at bounding box center [465, 28] width 11 height 11
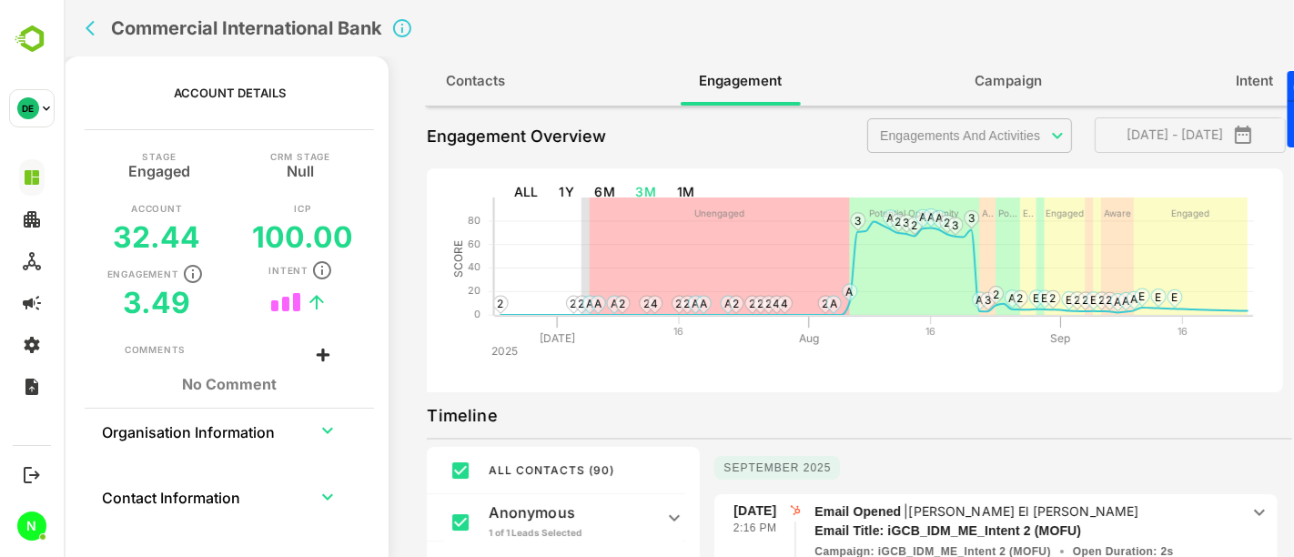
scroll to position [14, 0]
click at [914, 134] on body "**********" at bounding box center [678, 278] width 1230 height 557
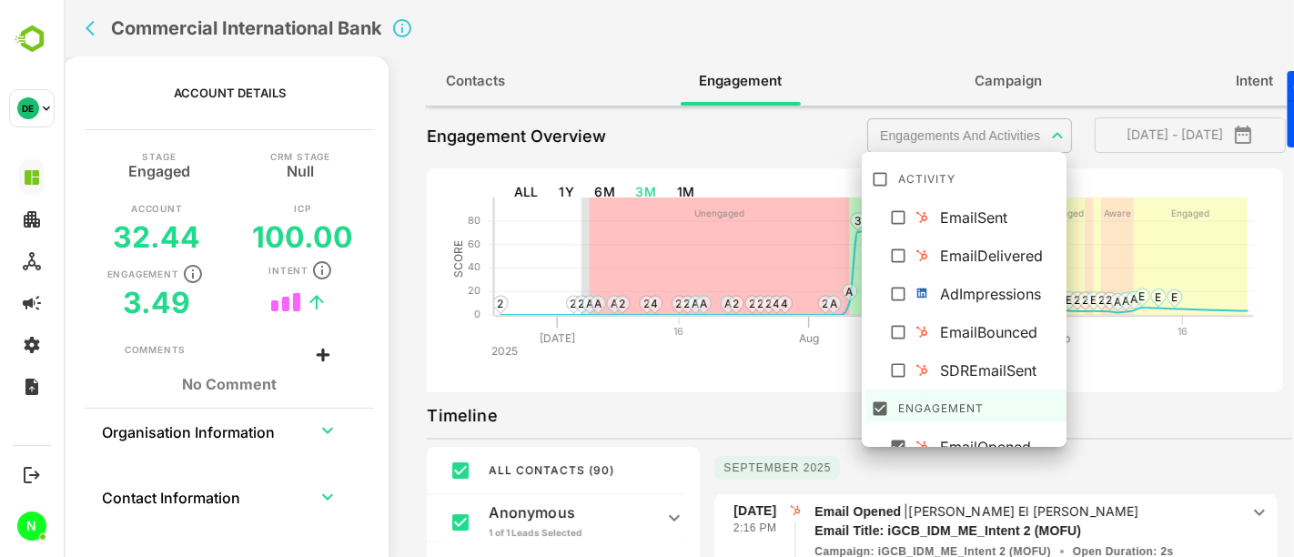
scroll to position [32, 0]
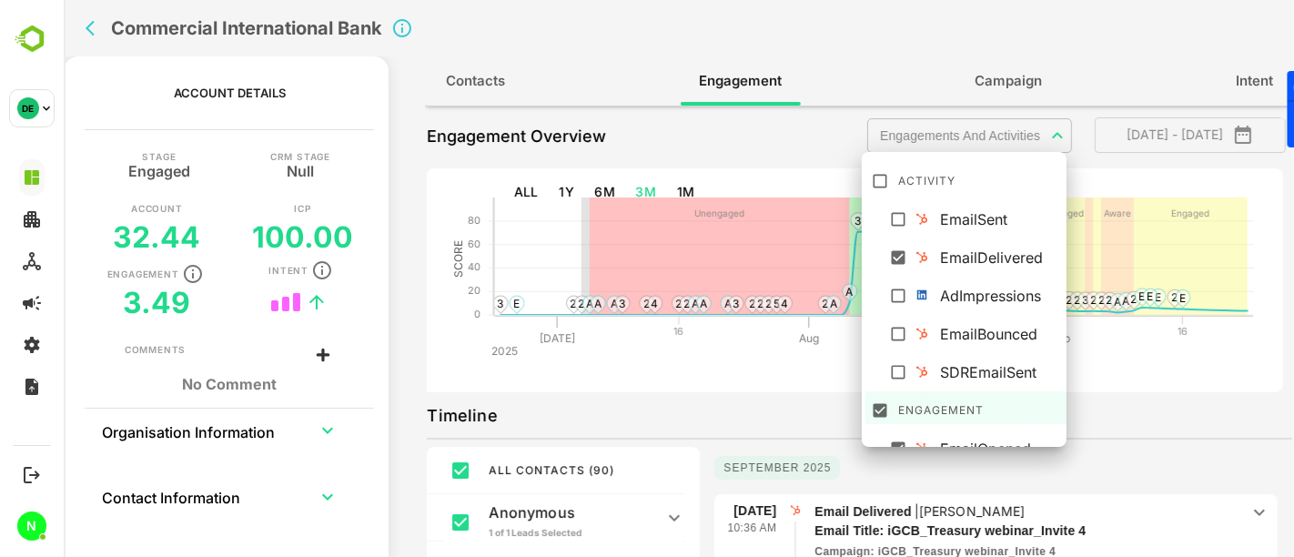
click at [1087, 407] on div at bounding box center [678, 278] width 1230 height 557
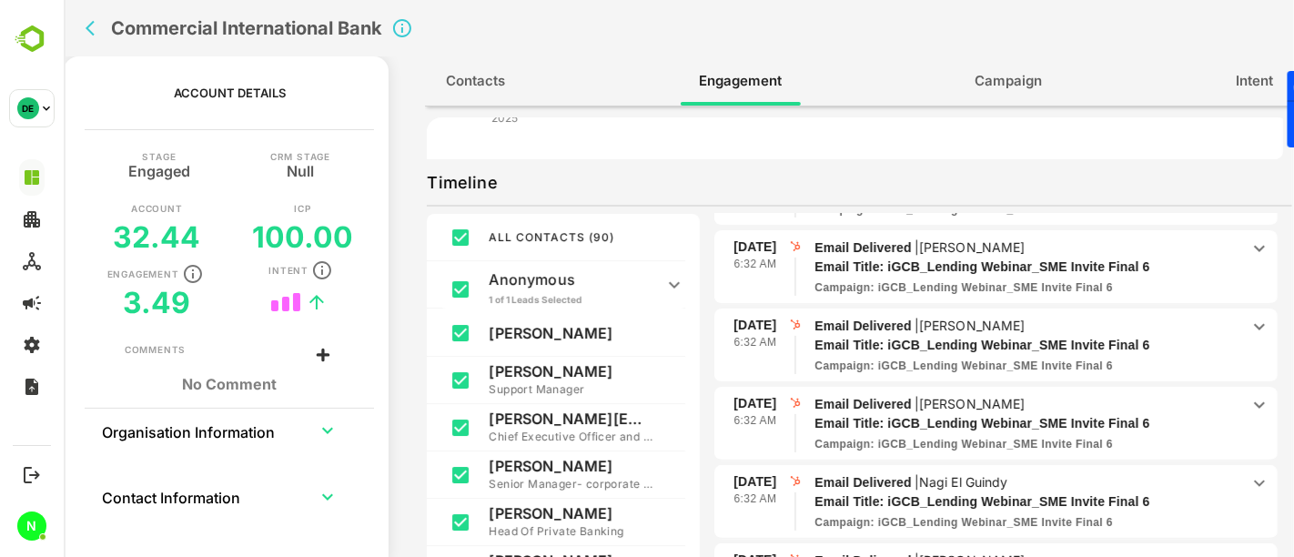
scroll to position [0, 0]
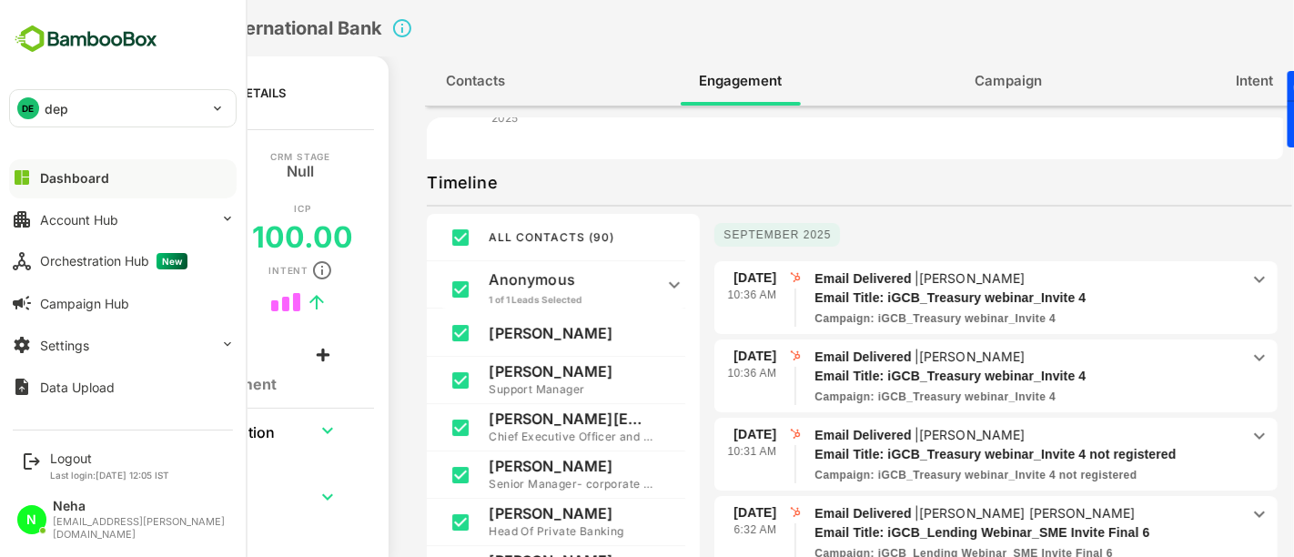
click at [81, 116] on div "DE dep" at bounding box center [112, 108] width 204 height 36
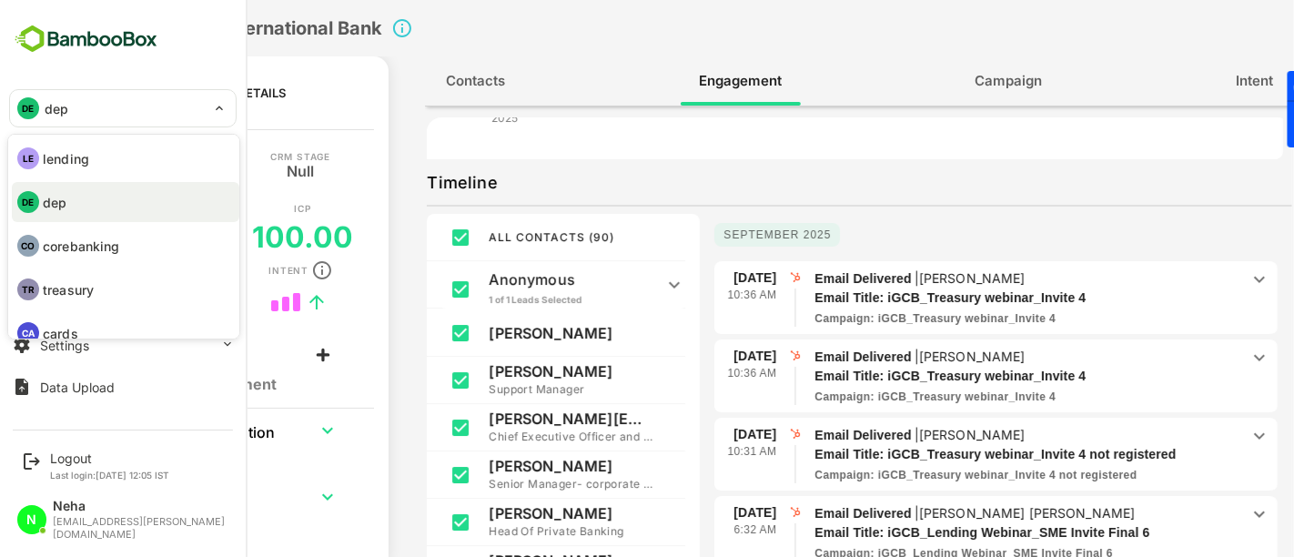
click at [161, 105] on div at bounding box center [647, 278] width 1294 height 557
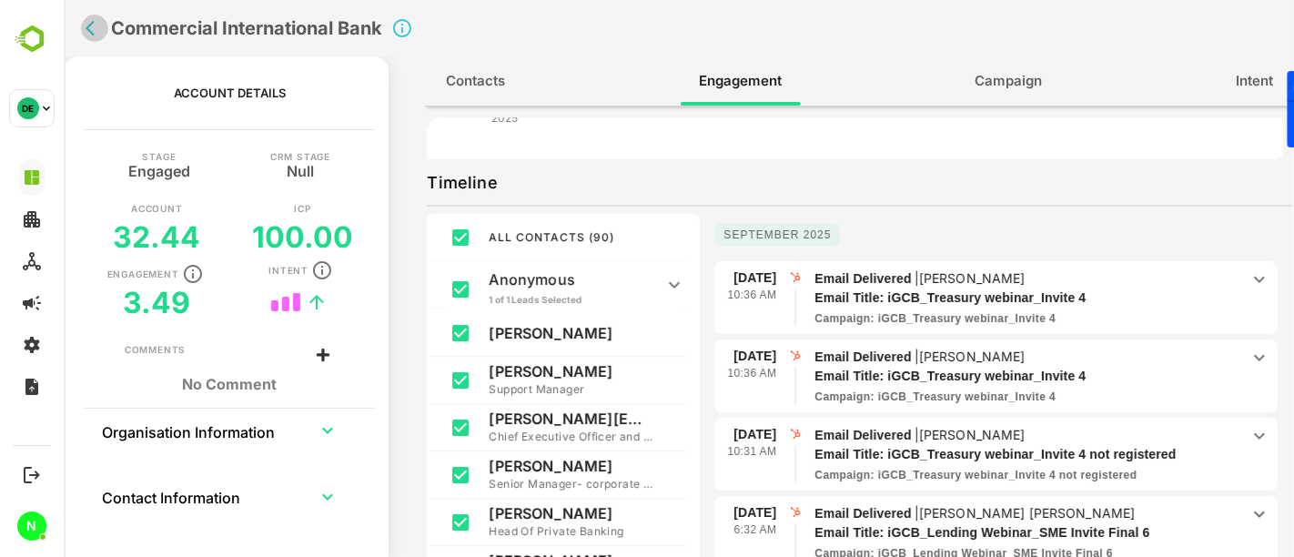
click at [93, 32] on icon "back" at bounding box center [94, 28] width 18 height 18
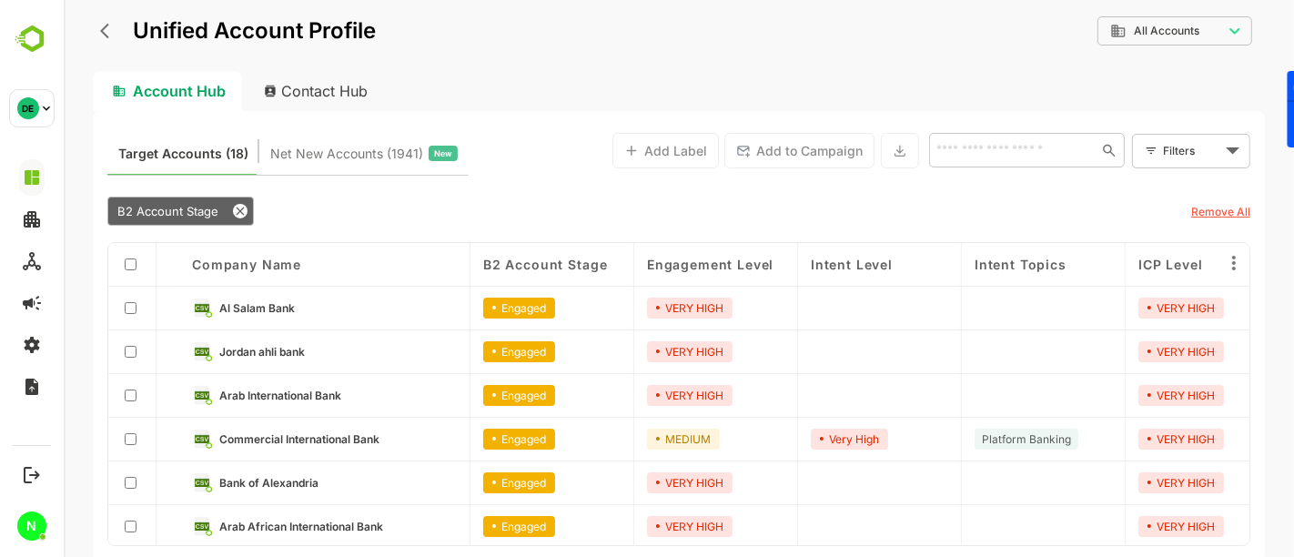
click at [103, 35] on icon "back" at bounding box center [108, 31] width 18 height 18
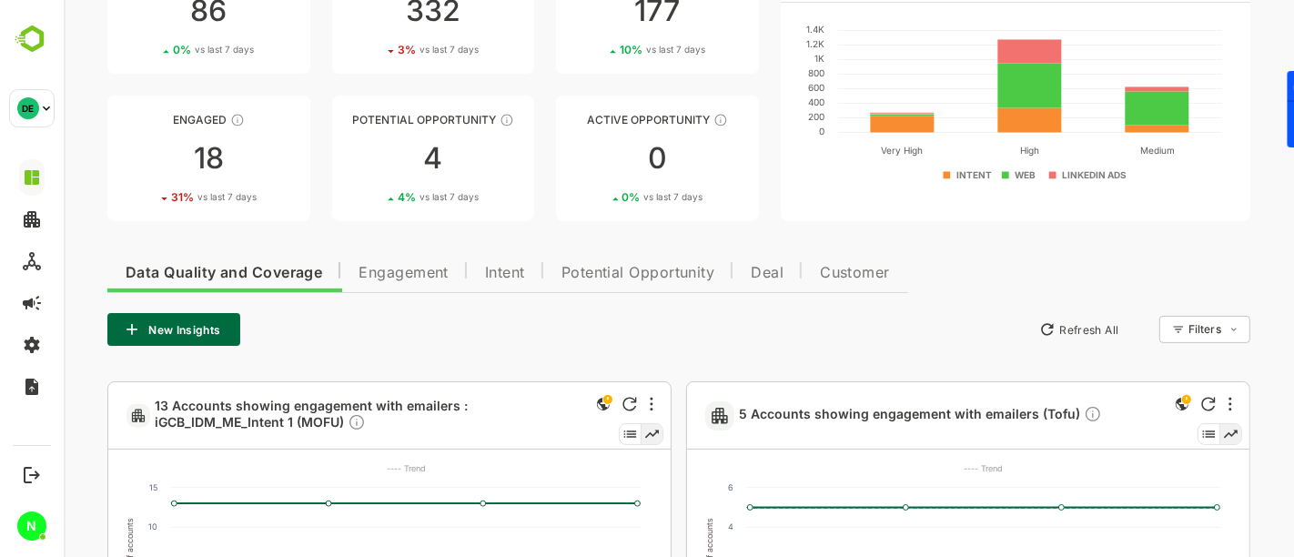
scroll to position [157, 0]
